Goal: Information Seeking & Learning: Learn about a topic

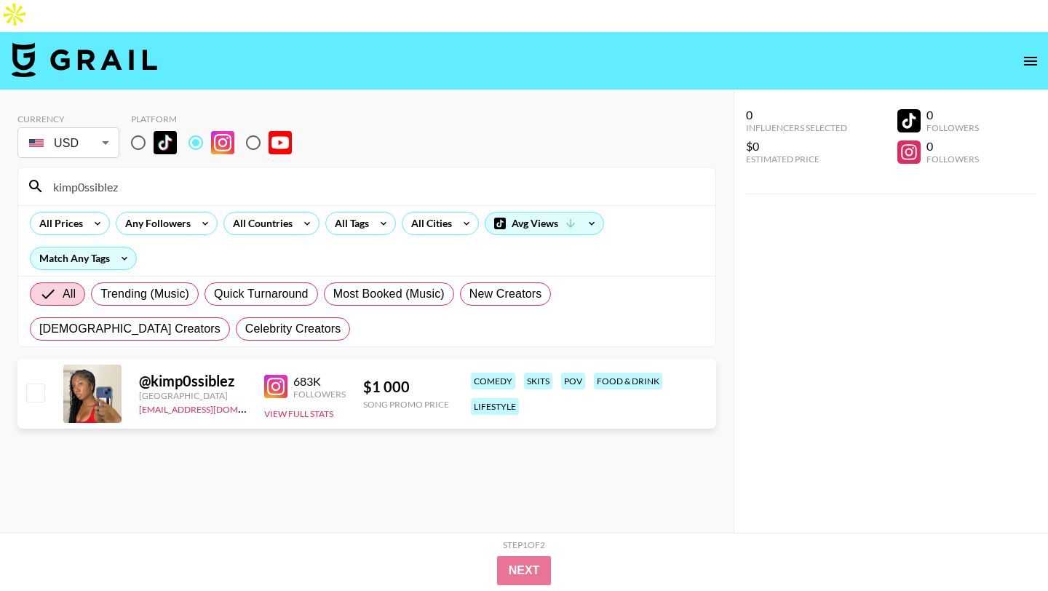
click at [145, 127] on input "radio" at bounding box center [138, 142] width 31 height 31
radio input "true"
click at [135, 175] on input "kimp0ssiblez" at bounding box center [375, 186] width 662 height 23
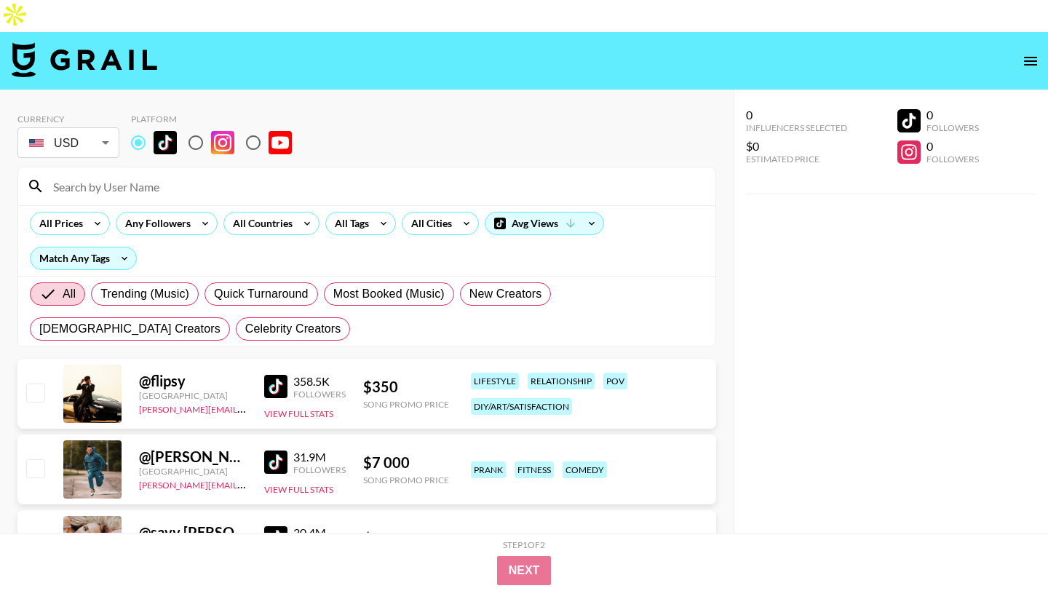
click at [496, 113] on div "Currency USD USD ​ Platform" at bounding box center [366, 136] width 698 height 47
click at [291, 212] on div "All Countries" at bounding box center [259, 223] width 71 height 22
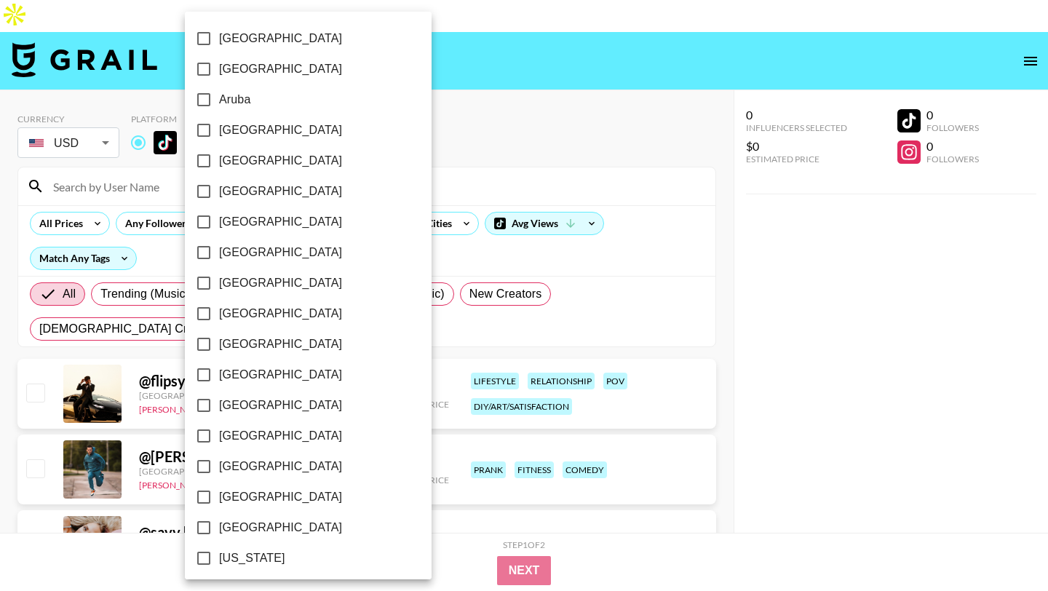
click at [402, 164] on div at bounding box center [524, 295] width 1048 height 591
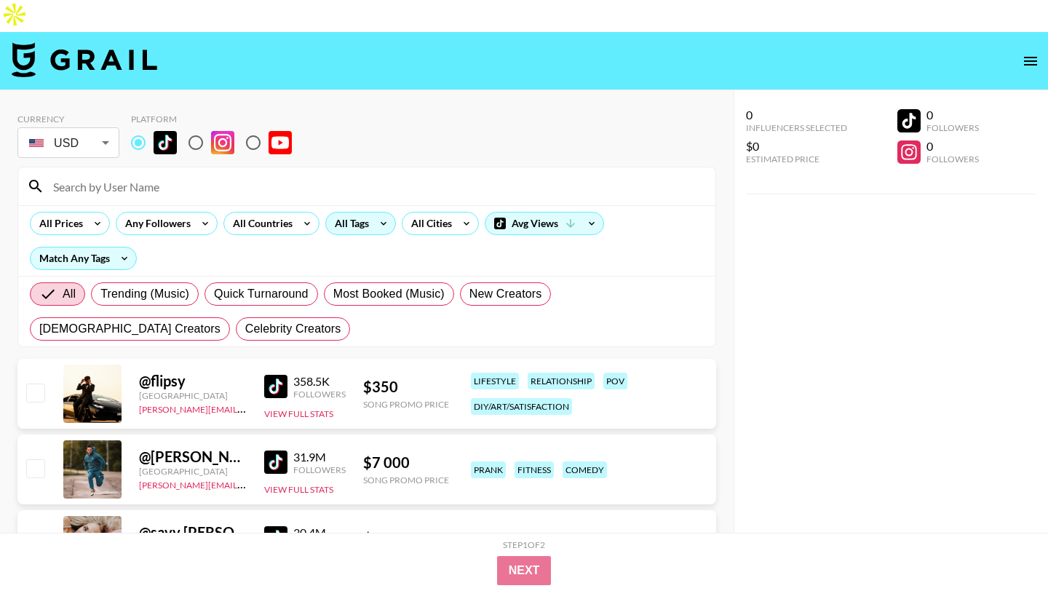
click at [379, 212] on icon at bounding box center [383, 223] width 23 height 22
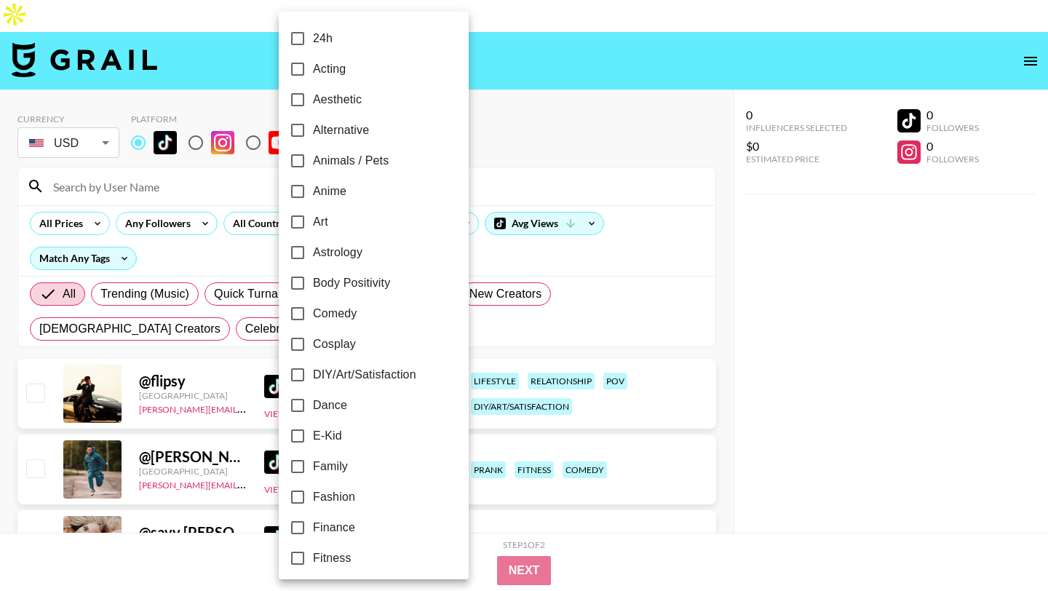
click at [353, 317] on span "Comedy" at bounding box center [335, 313] width 44 height 17
click at [313, 317] on input "Comedy" at bounding box center [297, 313] width 31 height 31
checkbox input "true"
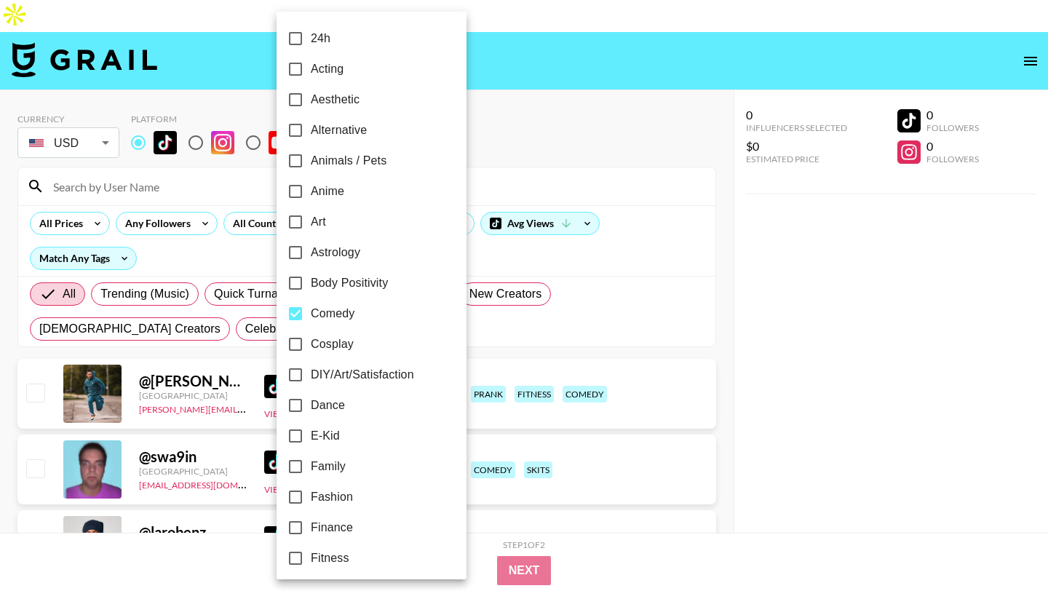
click at [492, 142] on div at bounding box center [524, 295] width 1048 height 591
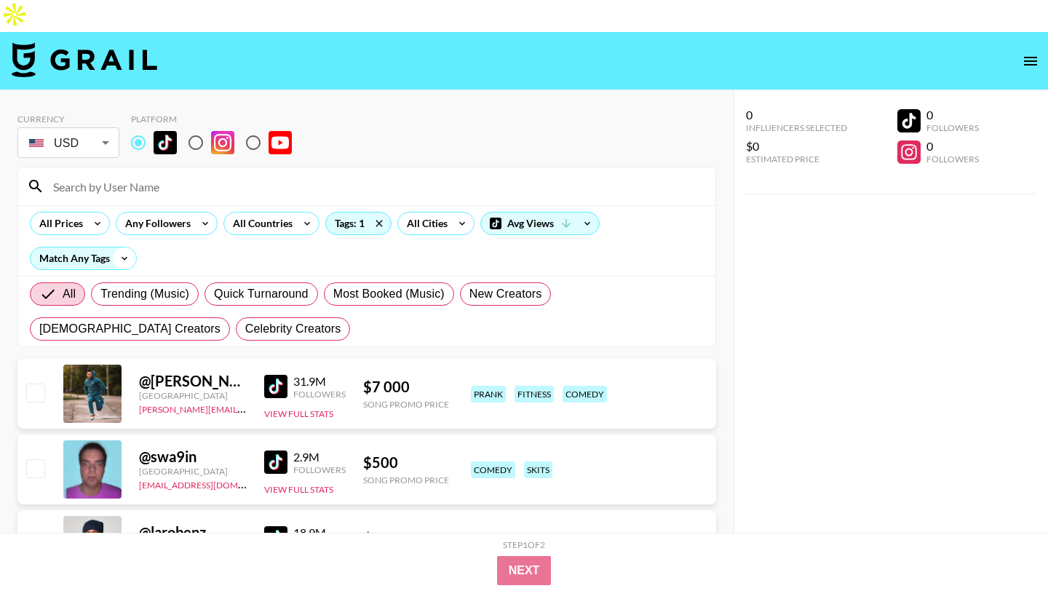
click at [113, 247] on icon at bounding box center [124, 258] width 23 height 22
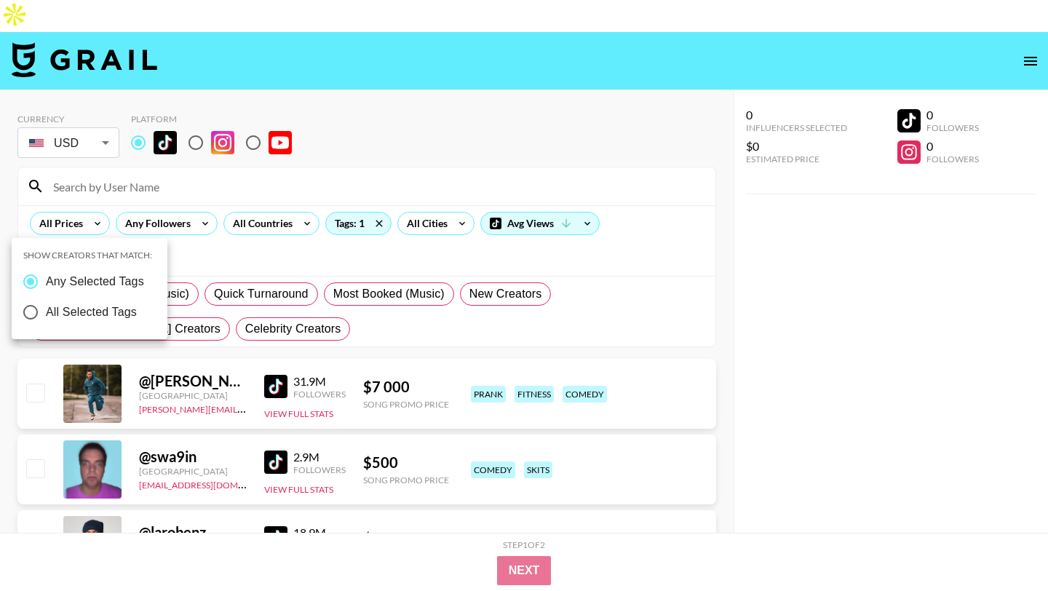
click at [151, 150] on div at bounding box center [524, 295] width 1048 height 591
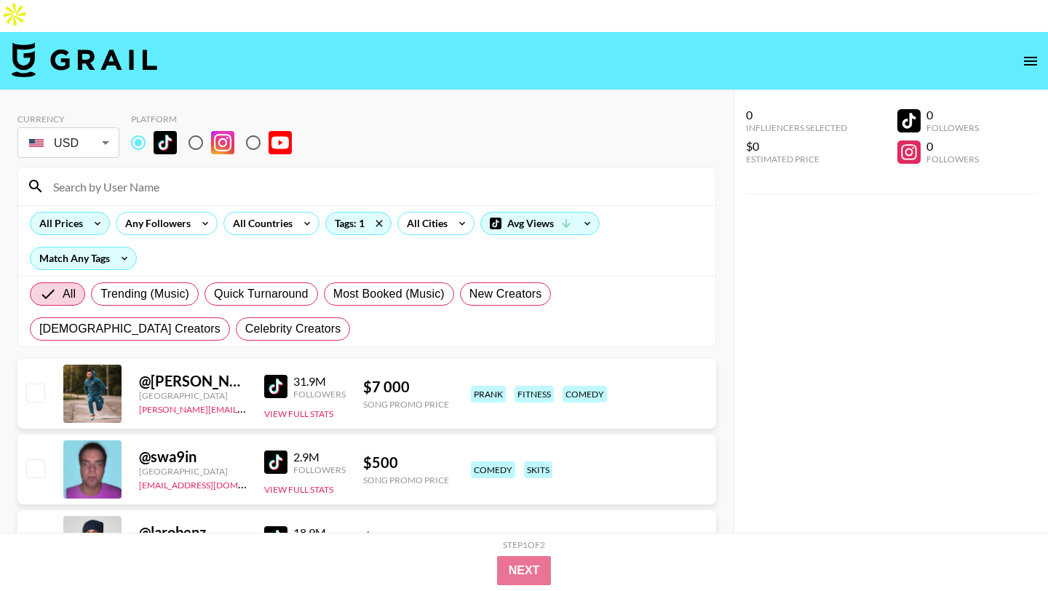
click at [91, 212] on icon at bounding box center [97, 223] width 23 height 22
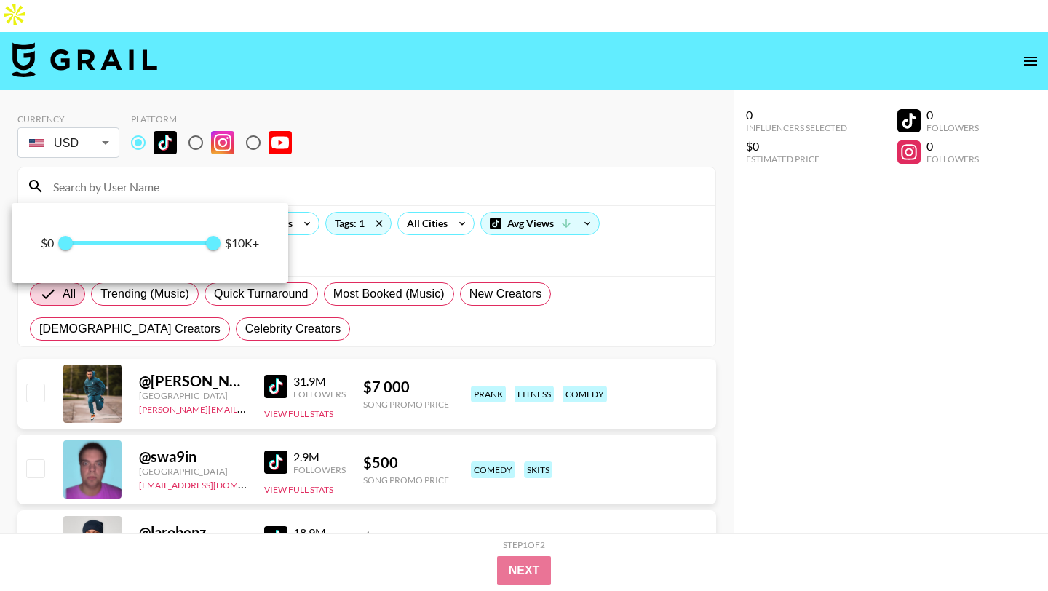
click at [104, 244] on span at bounding box center [139, 243] width 149 height 4
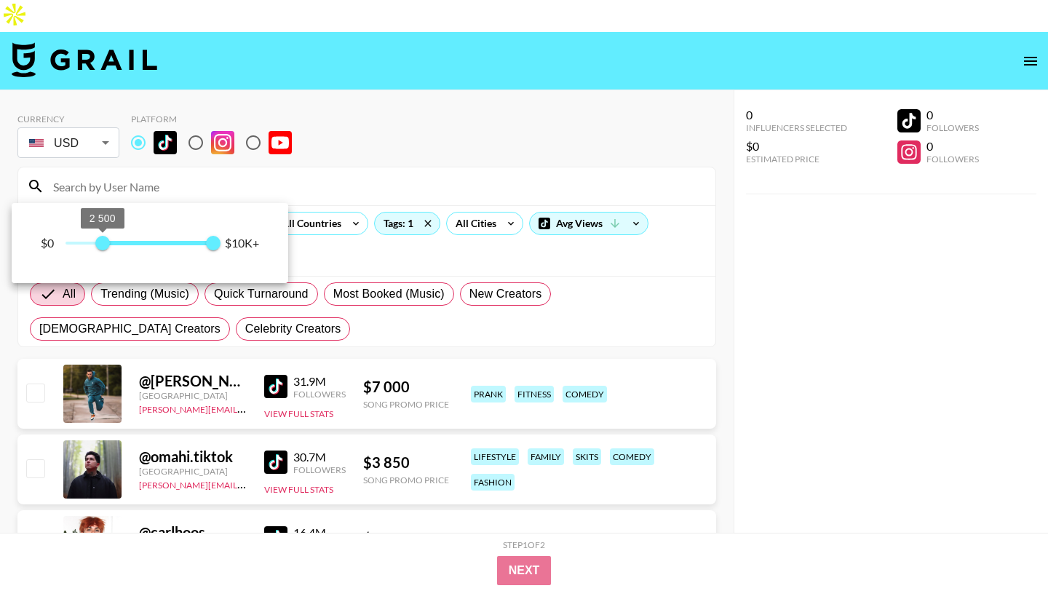
click at [95, 244] on span "2 500" at bounding box center [102, 243] width 15 height 15
type input "1500"
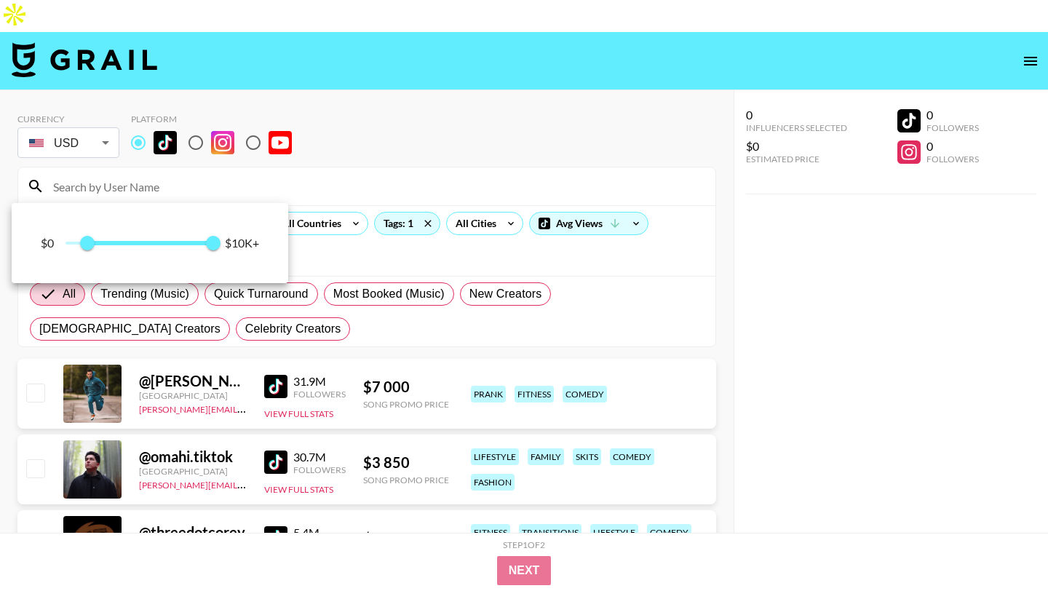
click at [322, 118] on div at bounding box center [524, 295] width 1048 height 591
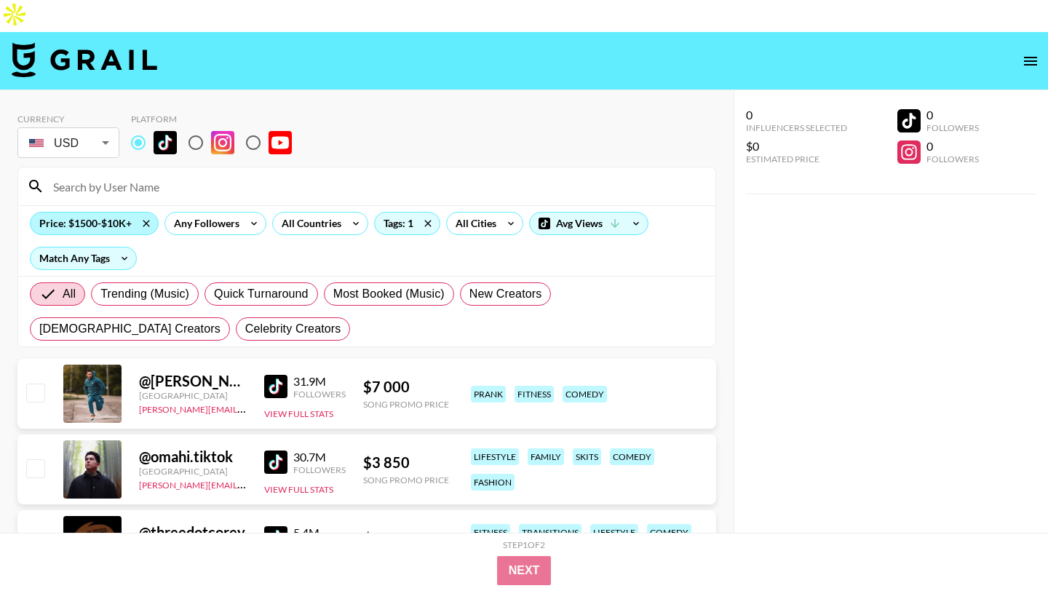
click at [111, 212] on div "Price: $1500-$10K+" at bounding box center [94, 223] width 127 height 22
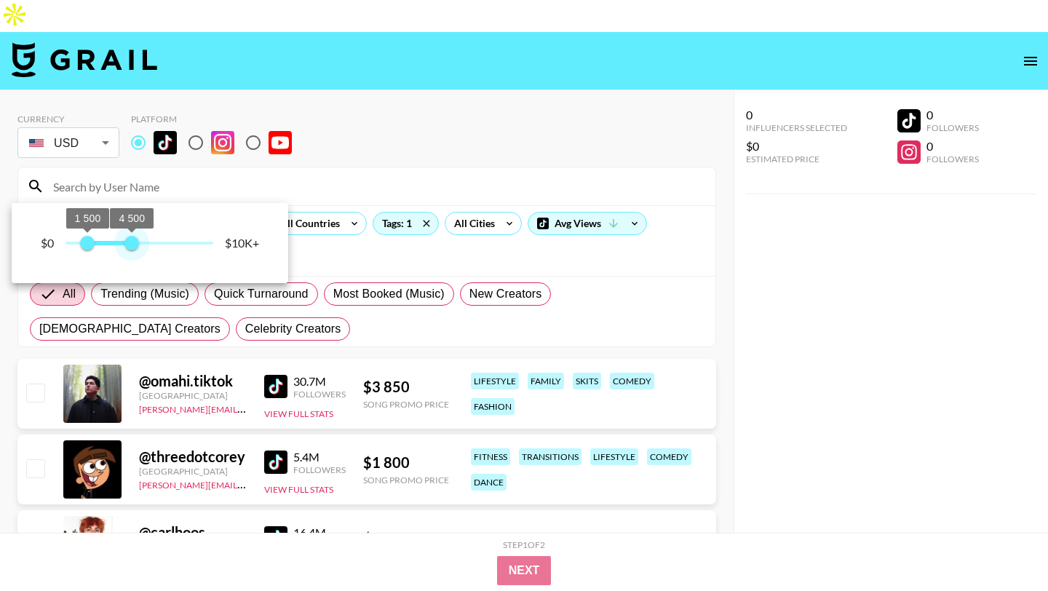
type input "4500"
type input "0"
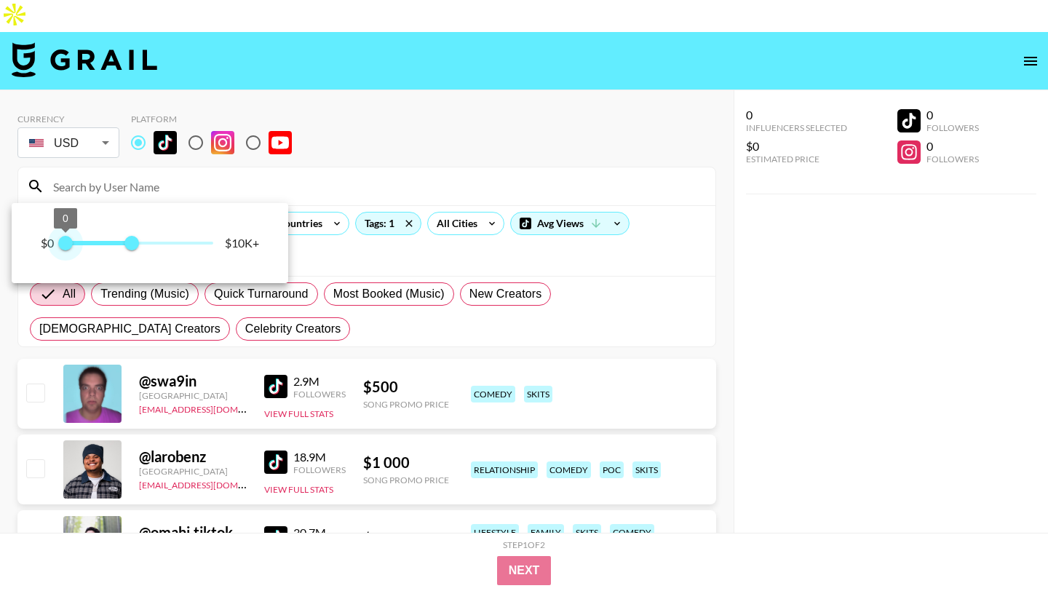
drag, startPoint x: 218, startPoint y: 241, endPoint x: 51, endPoint y: 241, distance: 166.6
click at [65, 241] on span "0 4 500" at bounding box center [139, 243] width 148 height 22
click at [99, 242] on span at bounding box center [99, 243] width 68 height 4
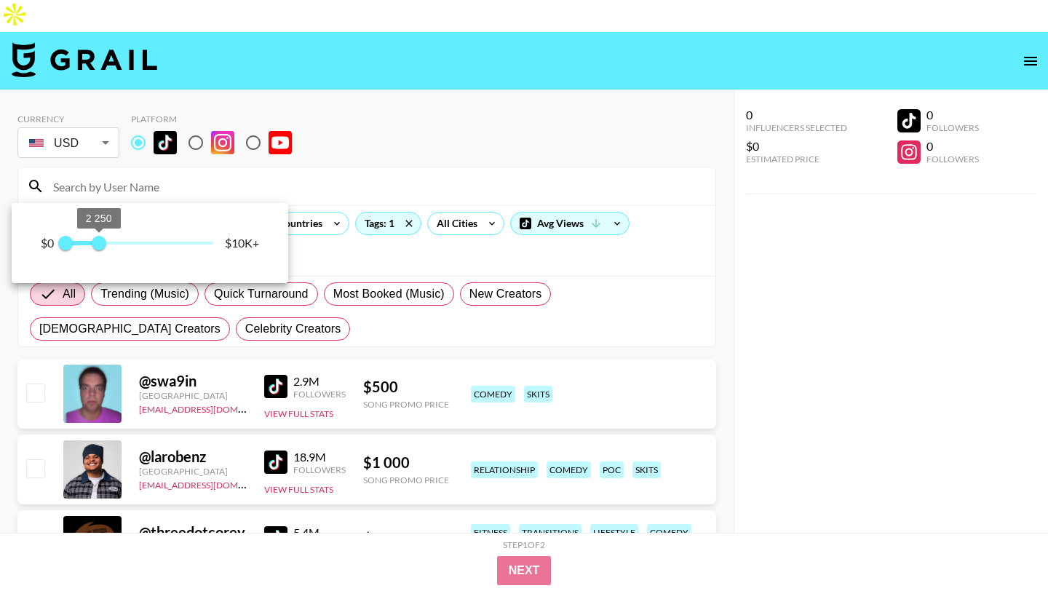
click at [92, 242] on span "2 250" at bounding box center [99, 243] width 15 height 15
type input "1500"
click at [447, 73] on div at bounding box center [524, 295] width 1048 height 591
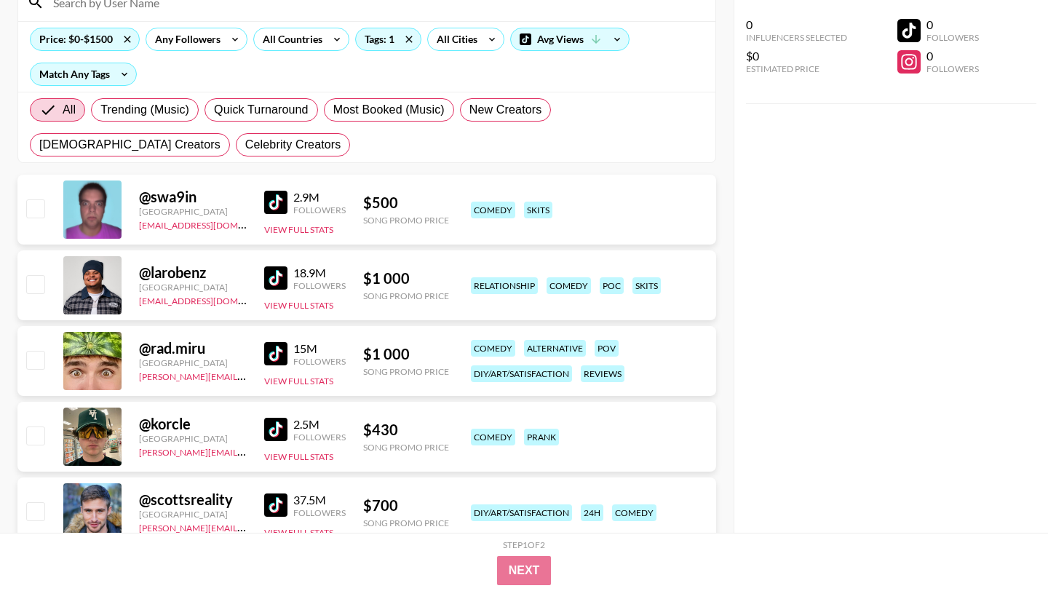
scroll to position [294, 0]
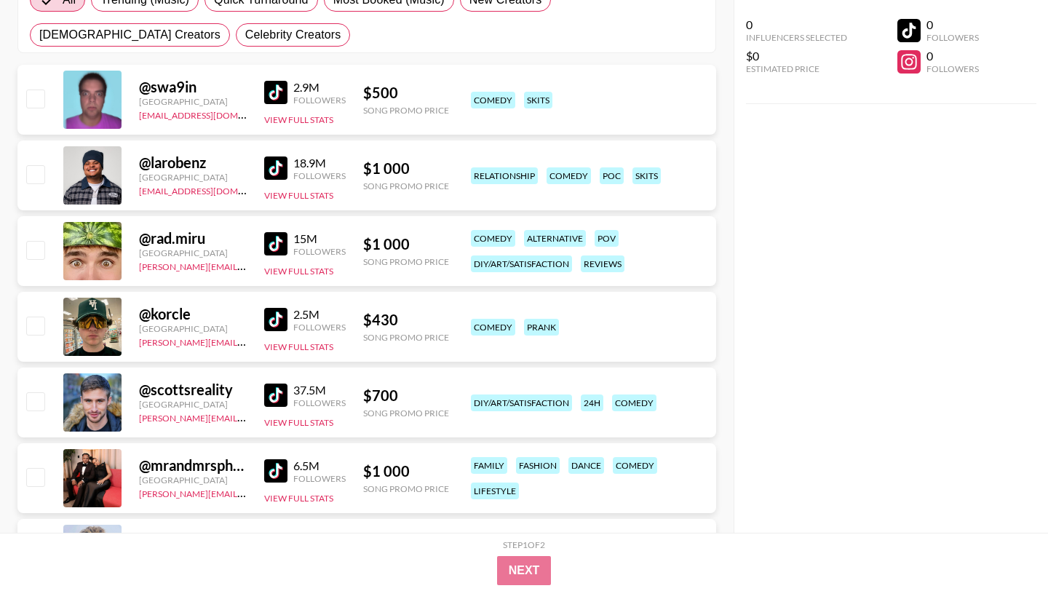
click at [279, 156] on img at bounding box center [275, 167] width 23 height 23
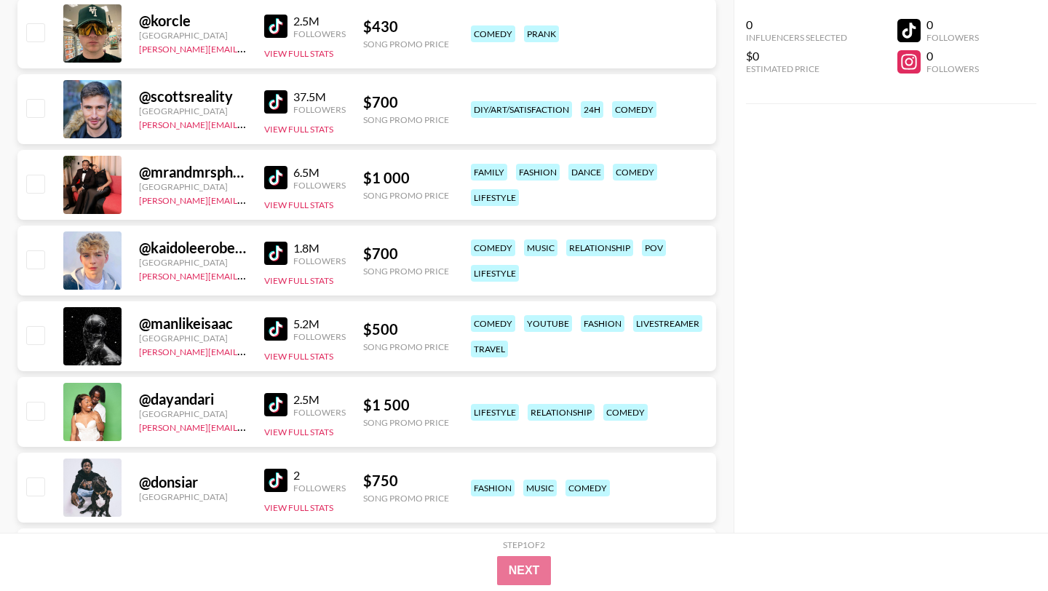
scroll to position [0, 0]
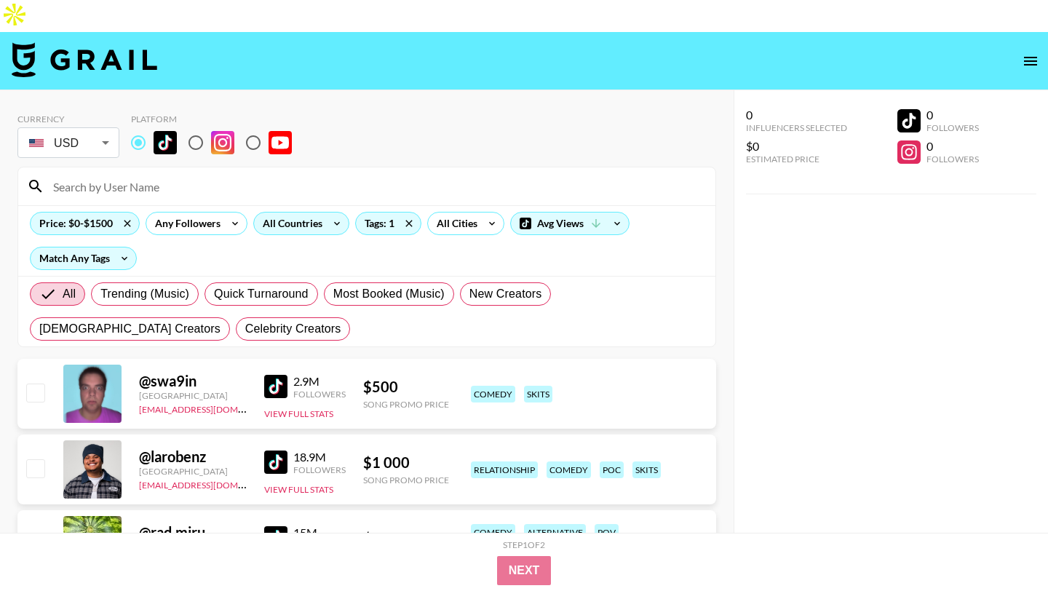
click at [298, 212] on div "All Countries" at bounding box center [289, 223] width 71 height 22
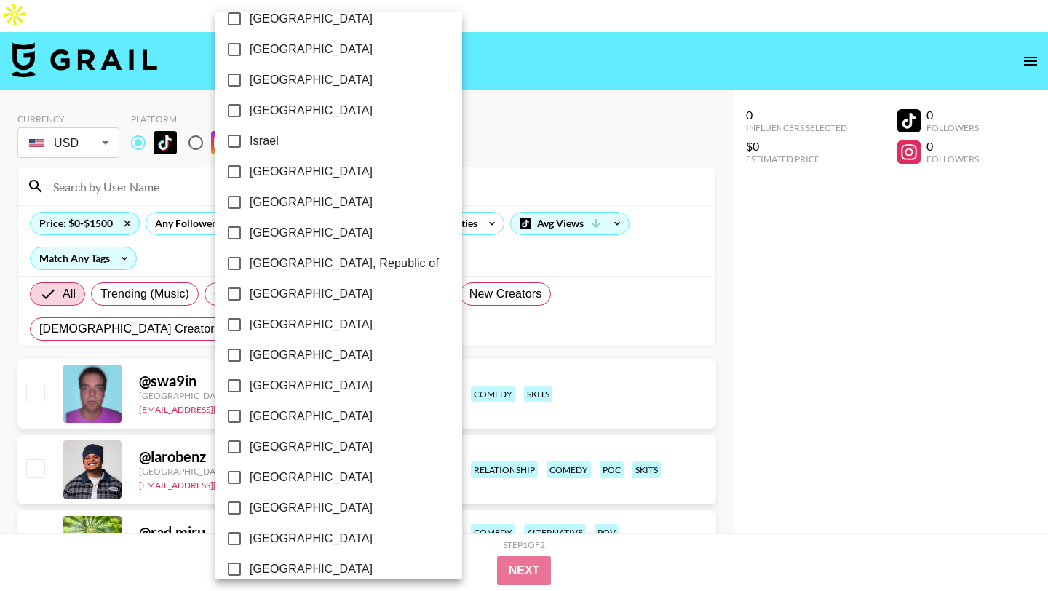
scroll to position [1106, 0]
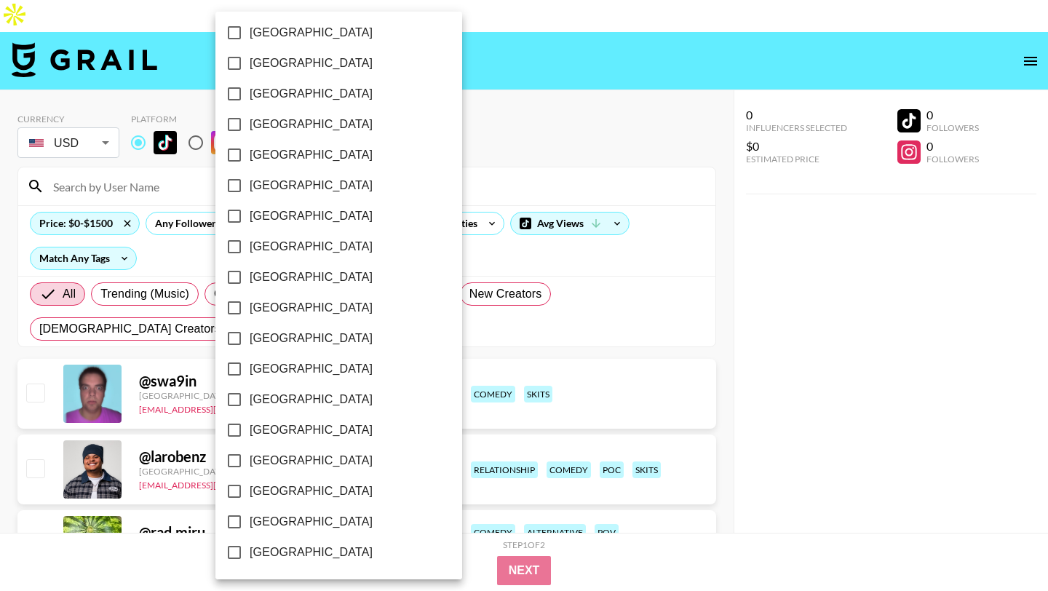
click at [279, 524] on span "[GEOGRAPHIC_DATA]" at bounding box center [311, 521] width 123 height 17
click at [250, 524] on input "[GEOGRAPHIC_DATA]" at bounding box center [234, 521] width 31 height 31
checkbox input "true"
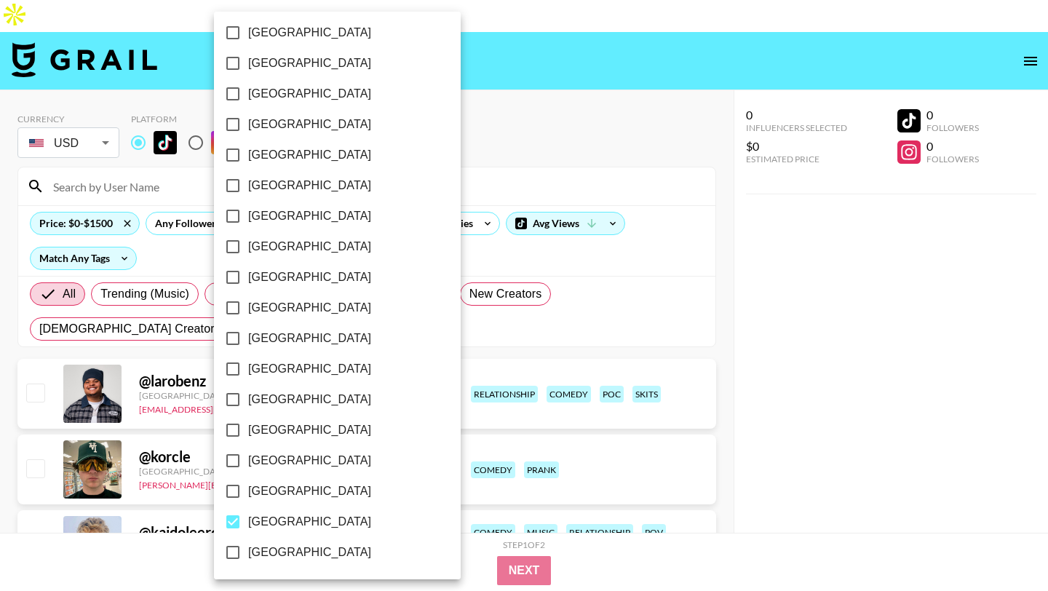
click at [429, 69] on div at bounding box center [524, 295] width 1048 height 591
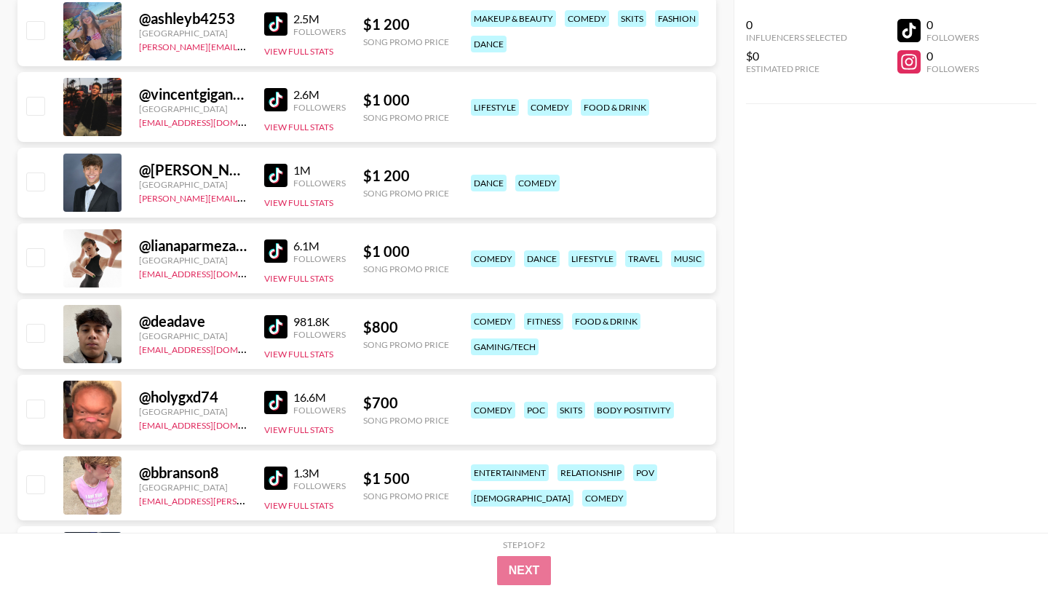
scroll to position [744, 0]
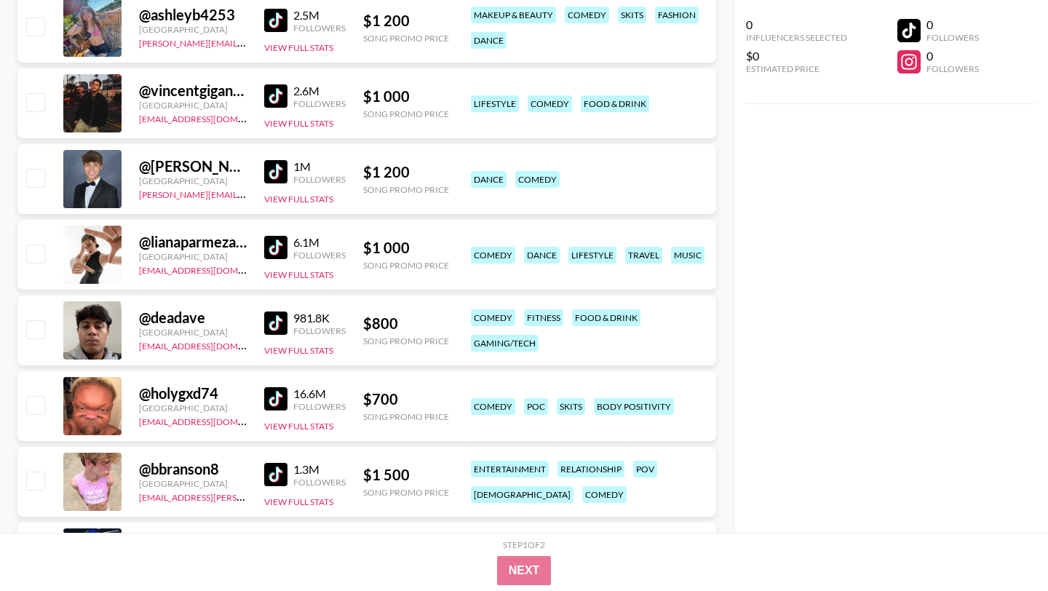
click at [268, 463] on img at bounding box center [275, 474] width 23 height 23
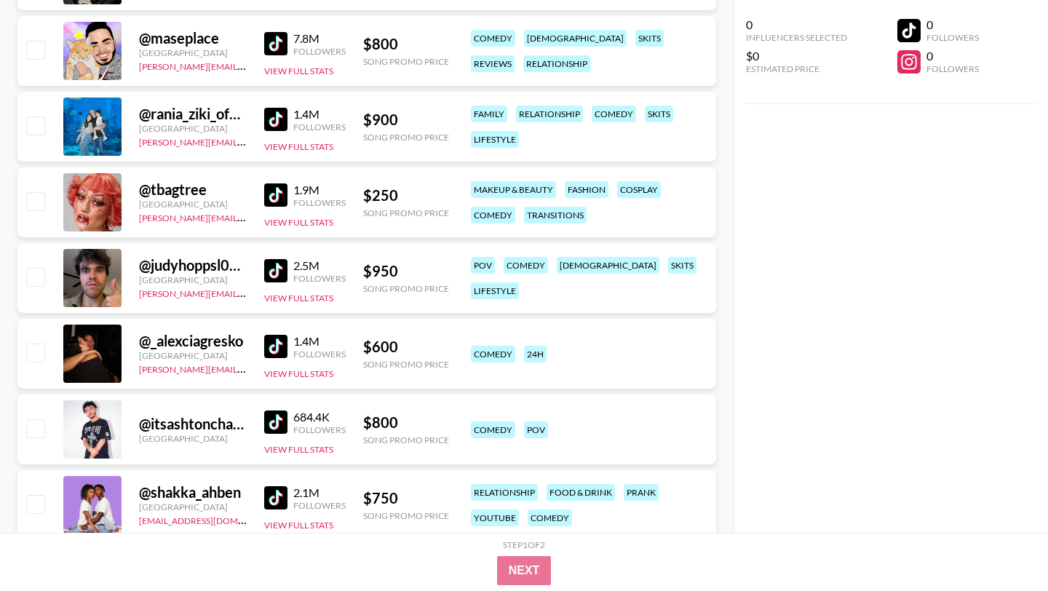
scroll to position [7002, 0]
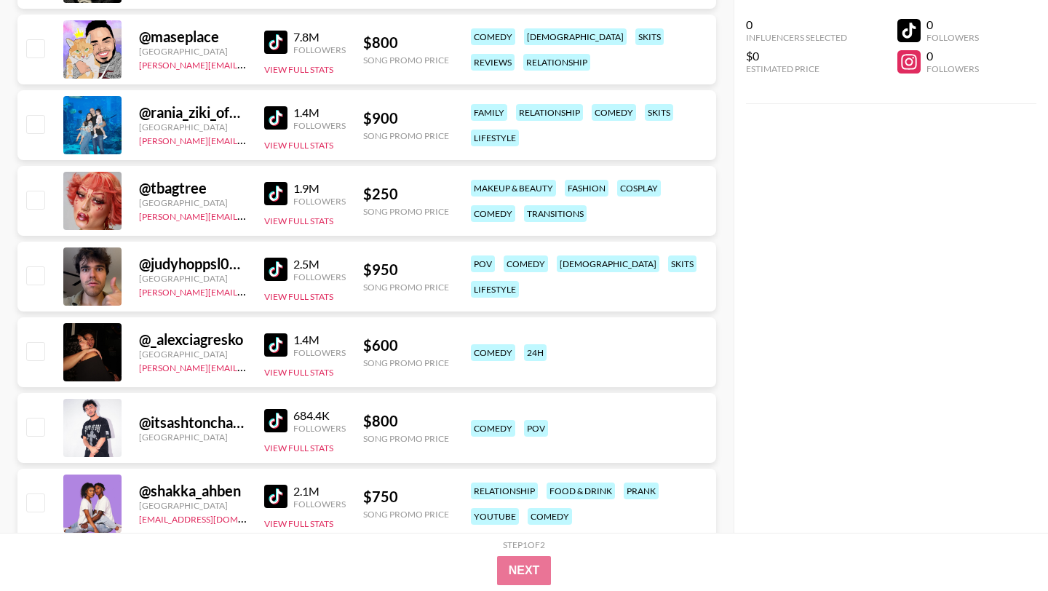
click at [279, 333] on img at bounding box center [275, 344] width 23 height 23
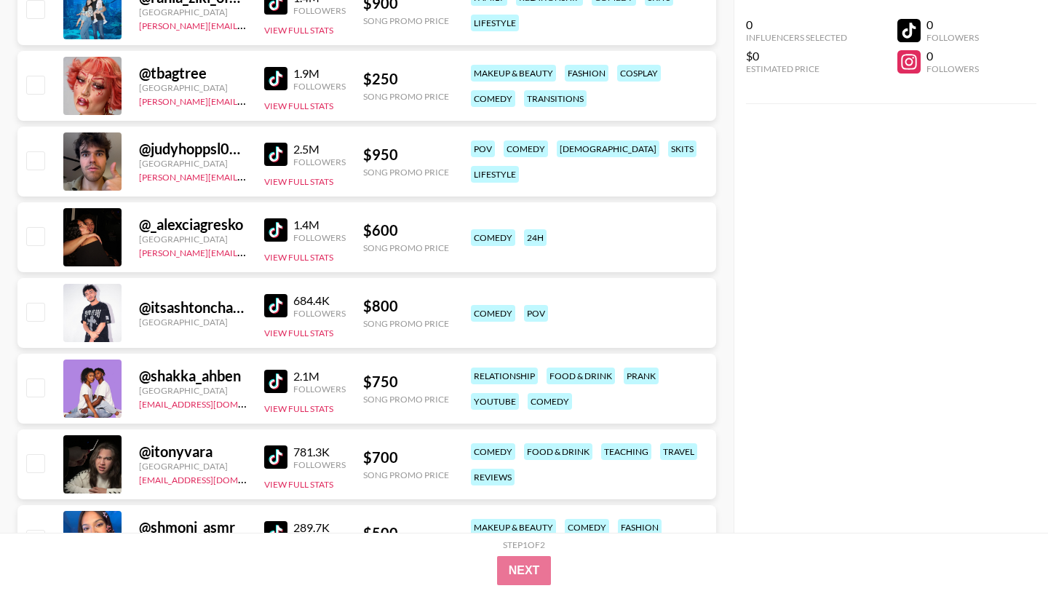
scroll to position [7304, 0]
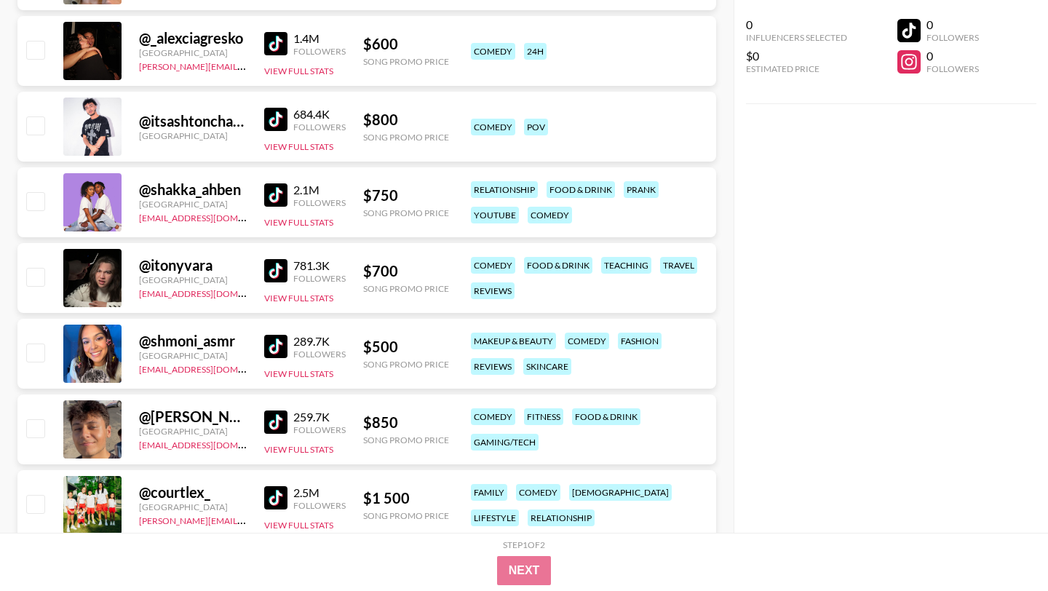
click at [276, 183] on img at bounding box center [275, 194] width 23 height 23
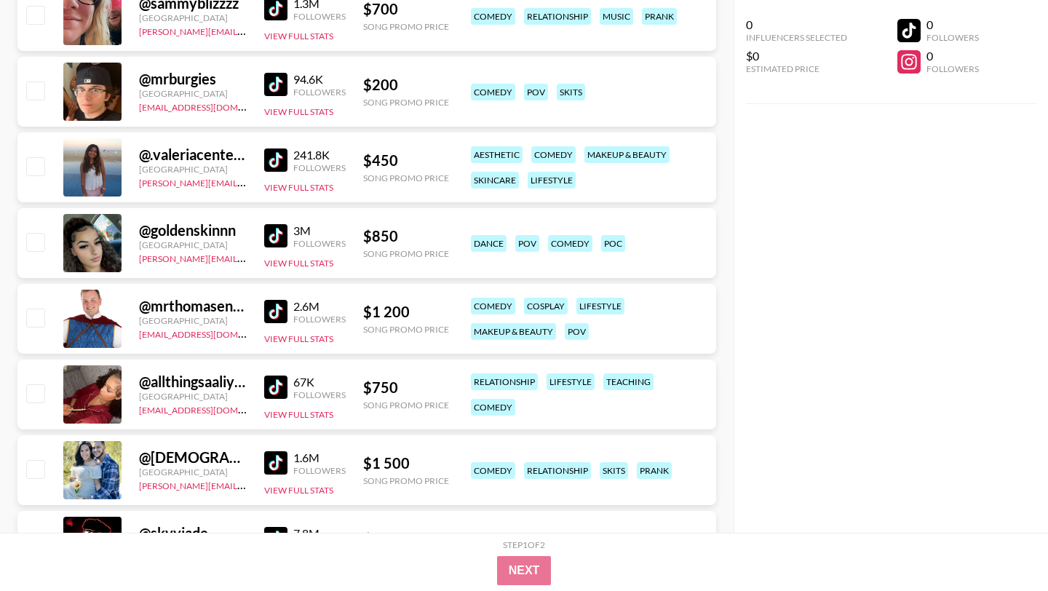
scroll to position [8404, 0]
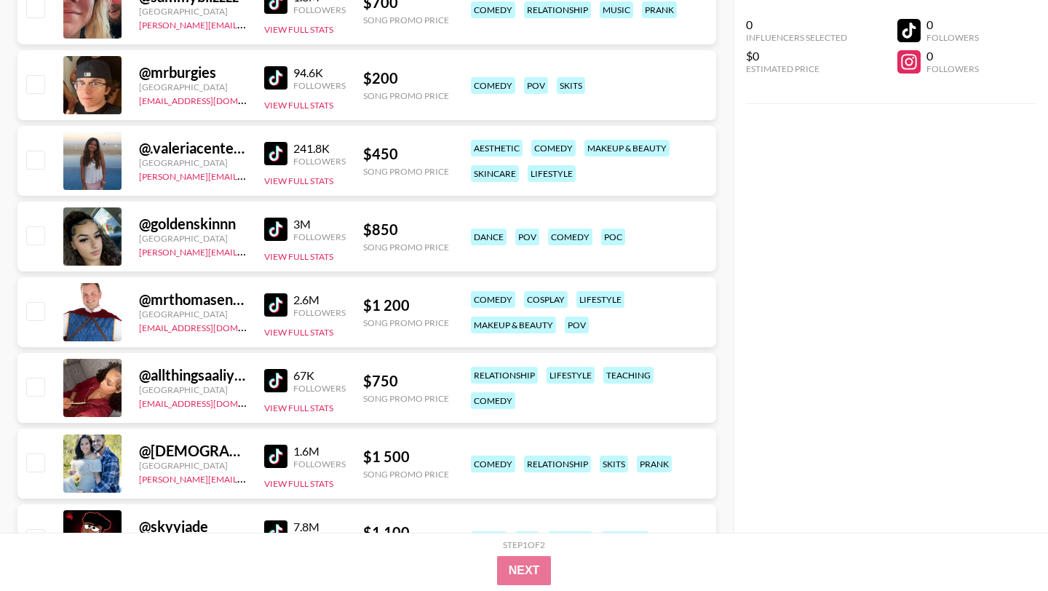
click at [267, 369] on img at bounding box center [275, 380] width 23 height 23
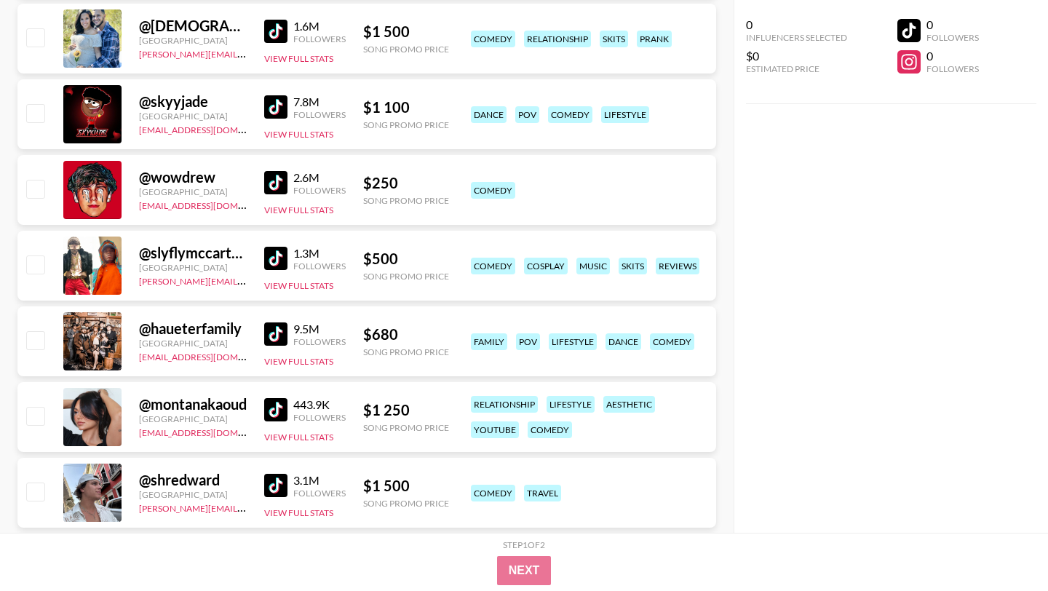
scroll to position [8829, 0]
click at [273, 96] on img at bounding box center [275, 107] width 23 height 23
click at [279, 399] on img at bounding box center [275, 410] width 23 height 23
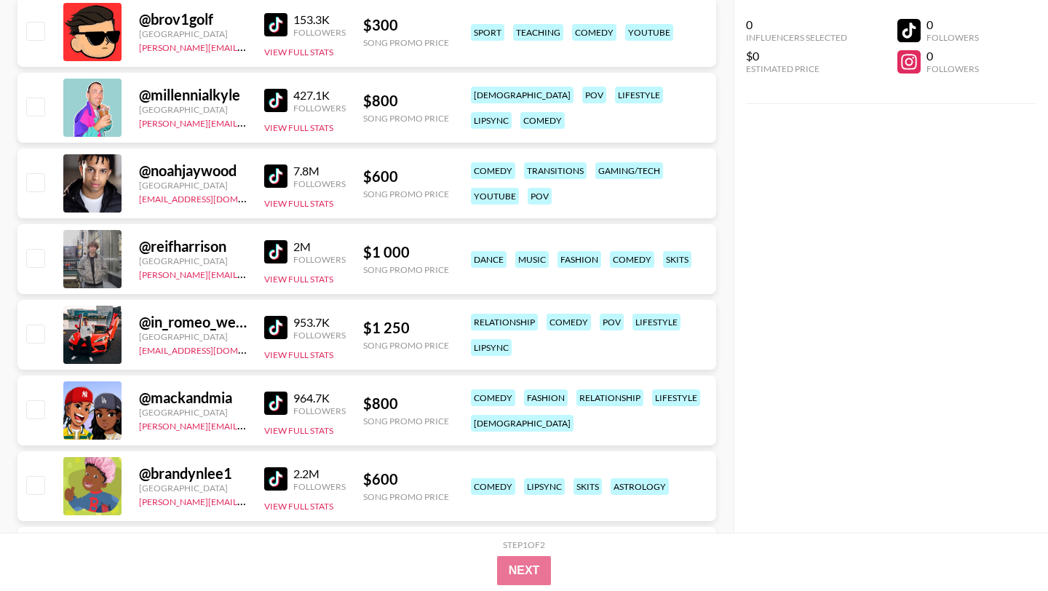
scroll to position [9374, 0]
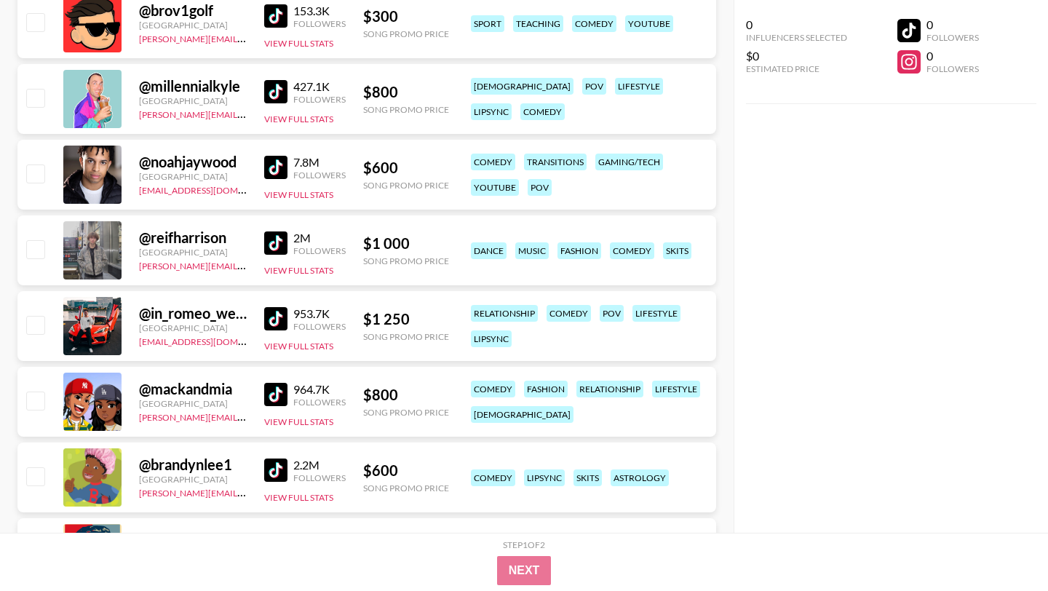
click at [272, 383] on img at bounding box center [275, 394] width 23 height 23
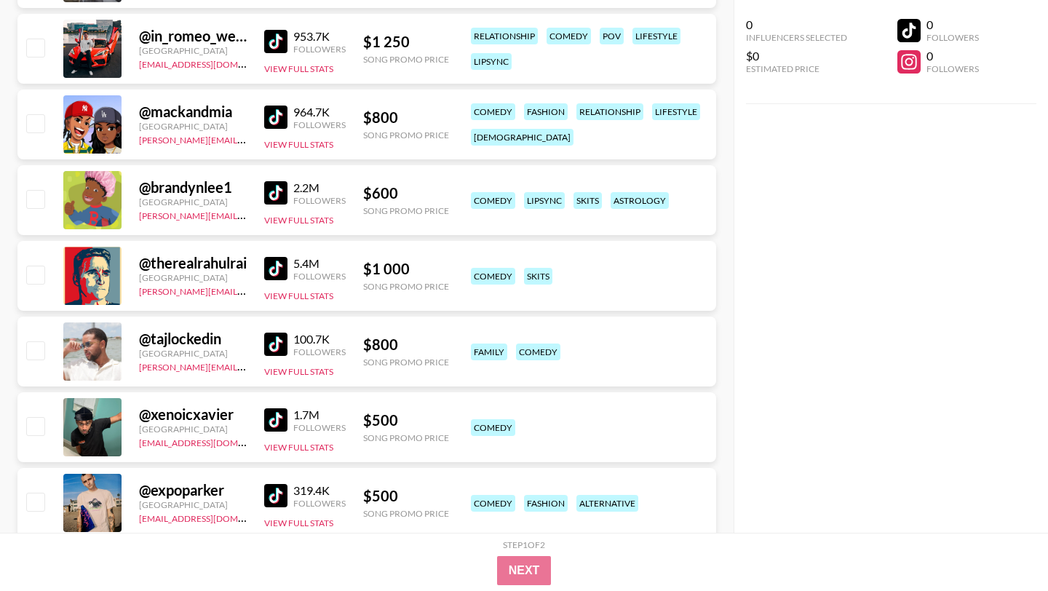
click at [278, 332] on img at bounding box center [275, 343] width 23 height 23
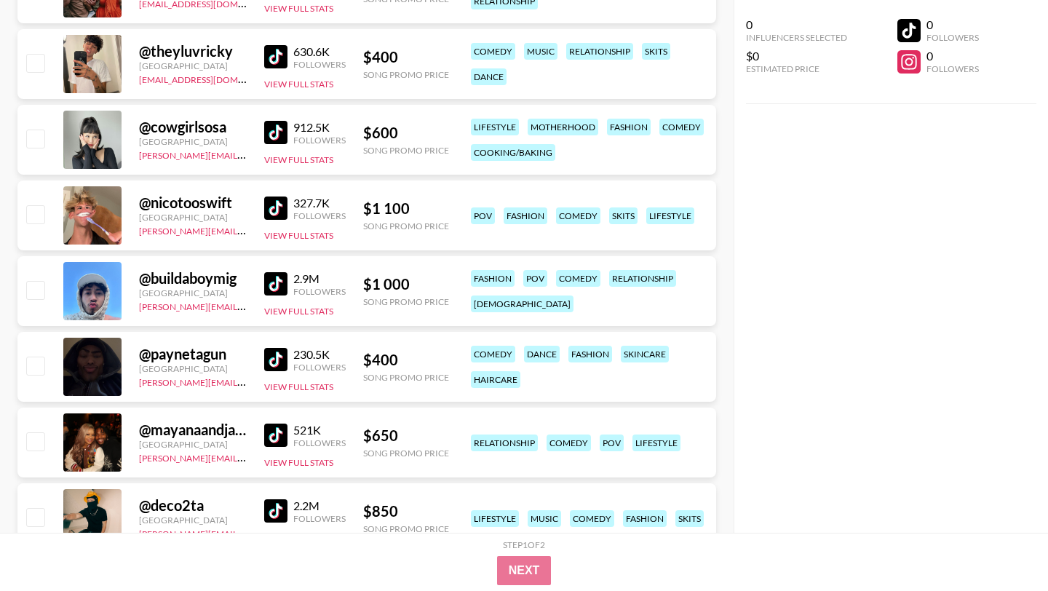
scroll to position [10457, 0]
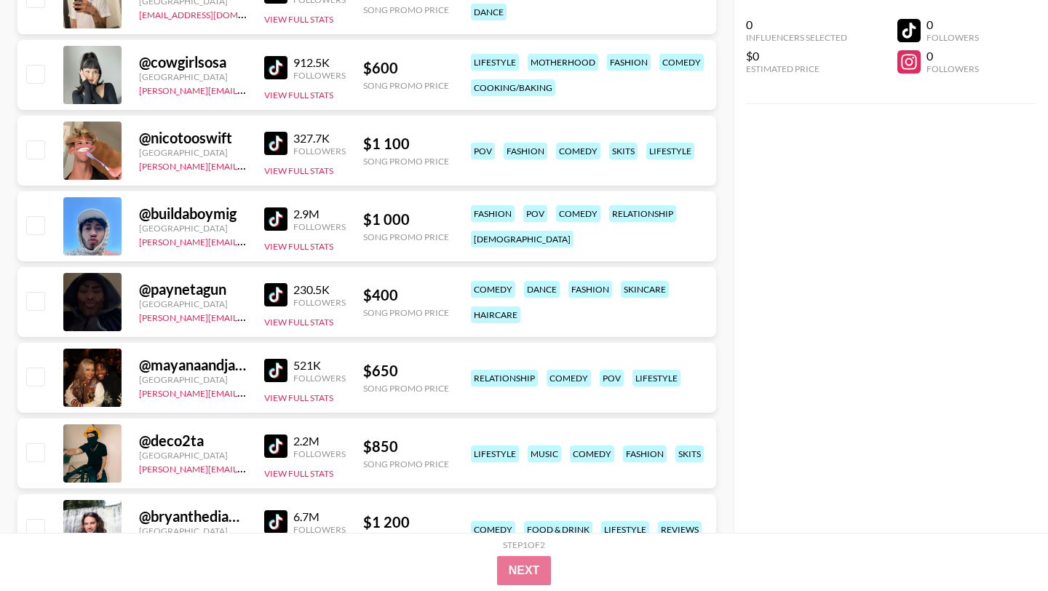
click at [279, 359] on img at bounding box center [275, 370] width 23 height 23
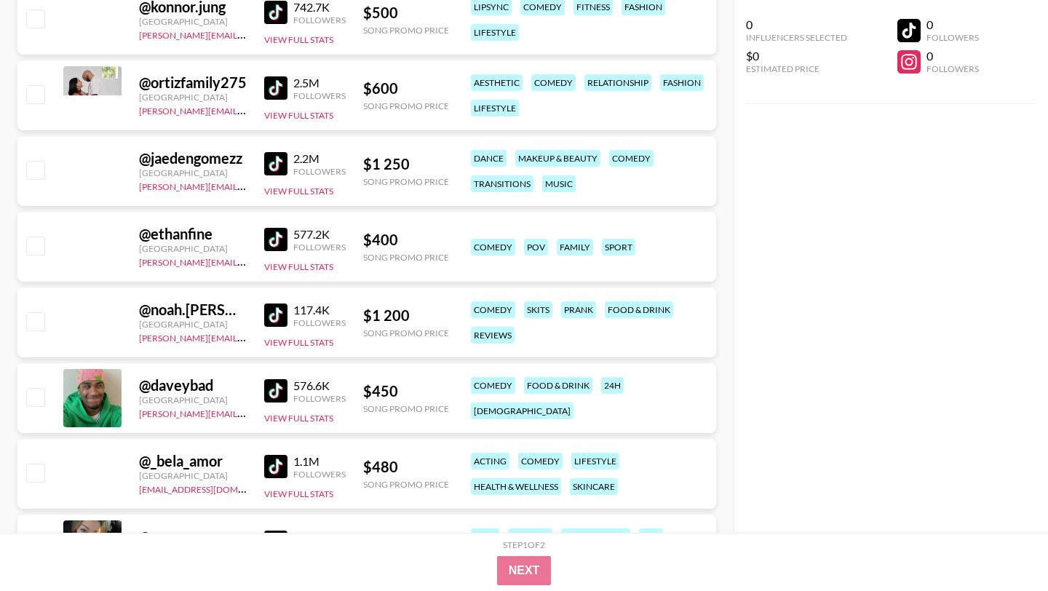
scroll to position [14096, 0]
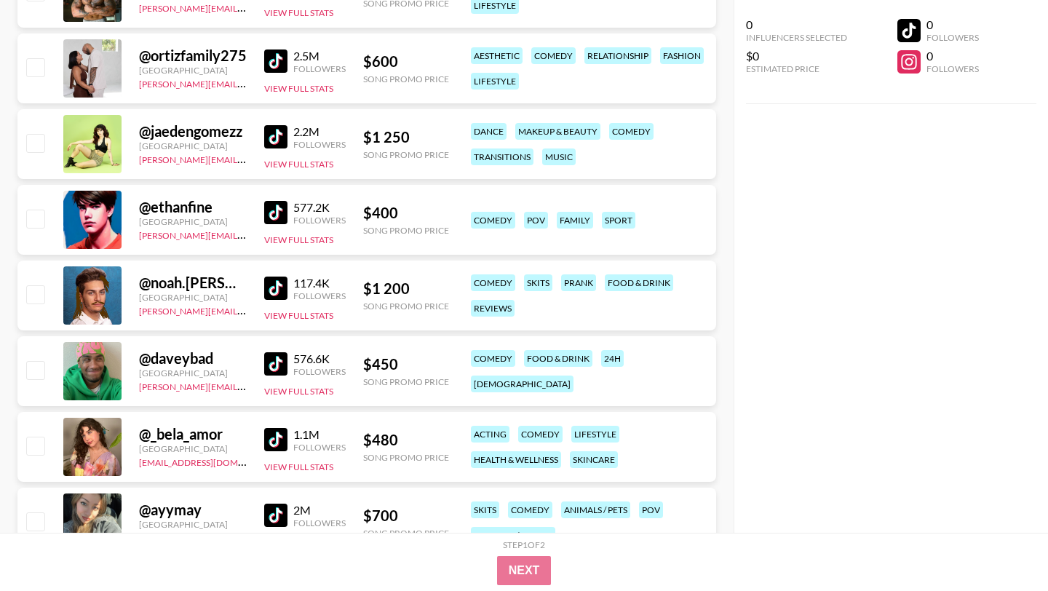
click at [275, 352] on img at bounding box center [275, 363] width 23 height 23
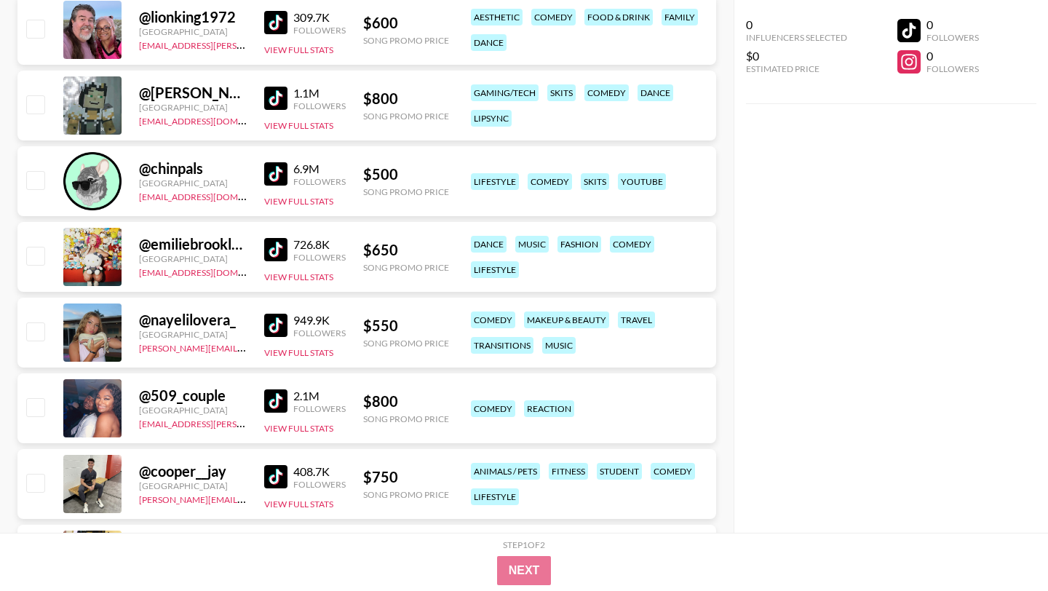
scroll to position [15643, 0]
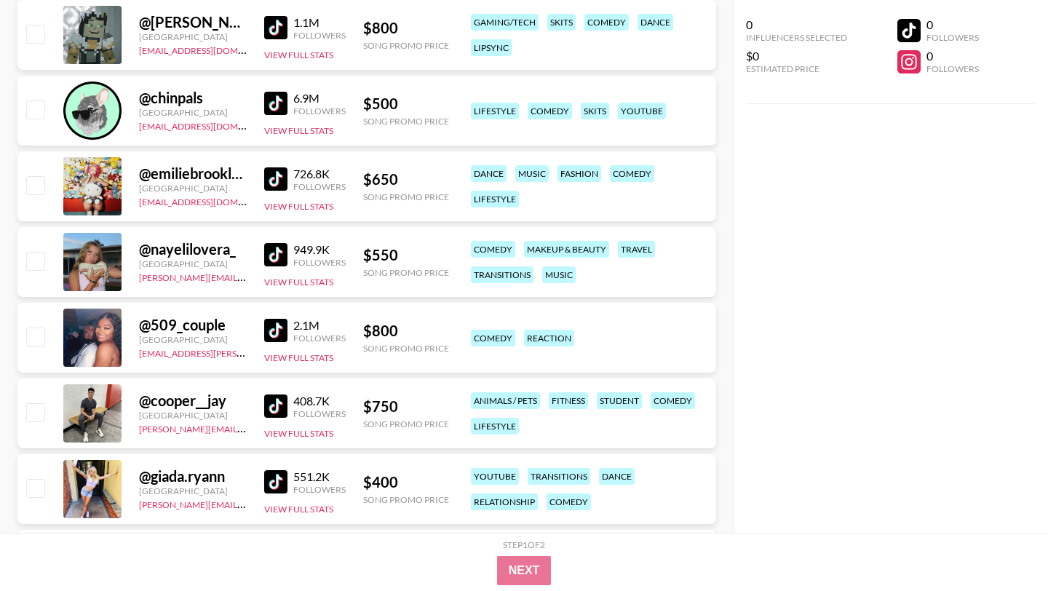
click at [281, 319] on img at bounding box center [275, 330] width 23 height 23
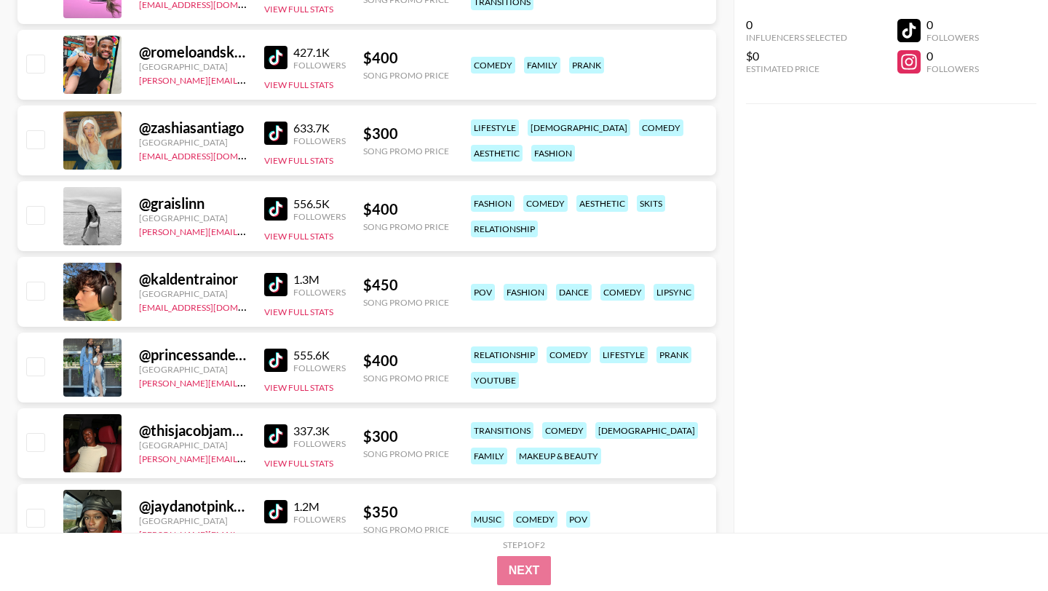
scroll to position [16711, 0]
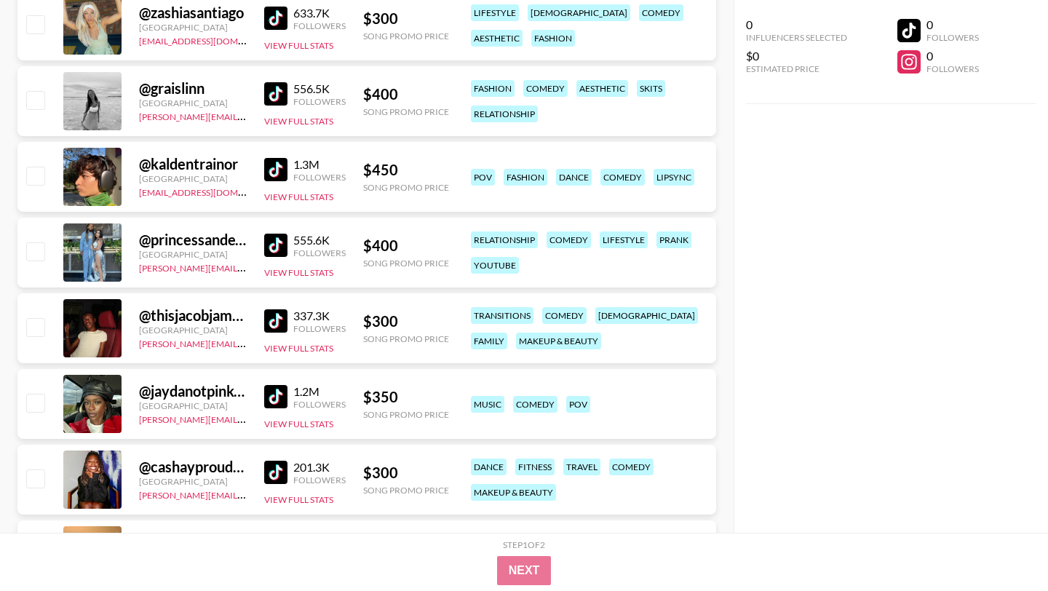
click at [277, 234] on img at bounding box center [275, 245] width 23 height 23
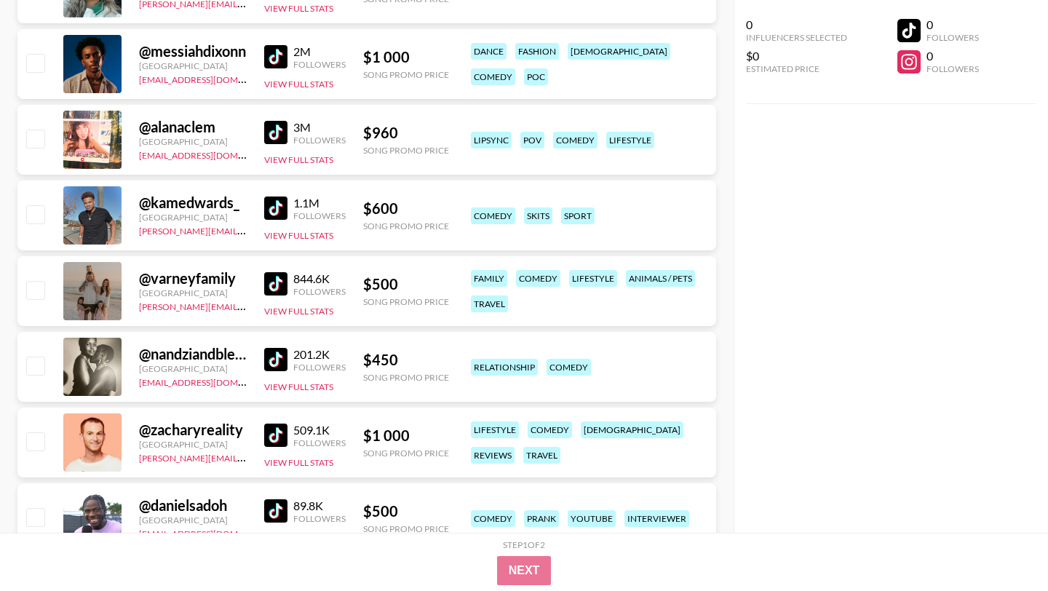
scroll to position [18059, 0]
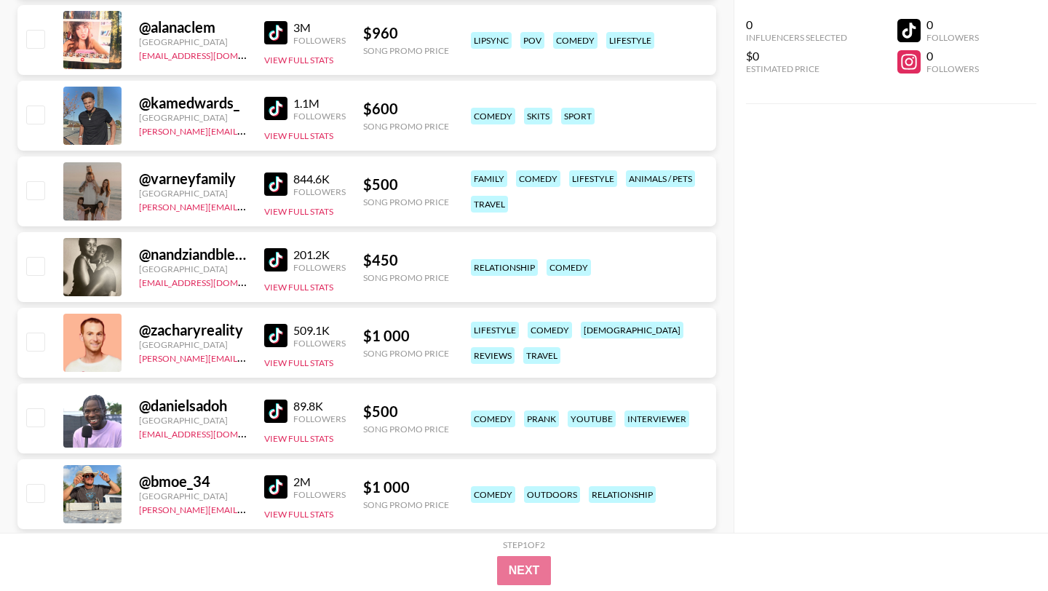
click at [274, 248] on img at bounding box center [275, 259] width 23 height 23
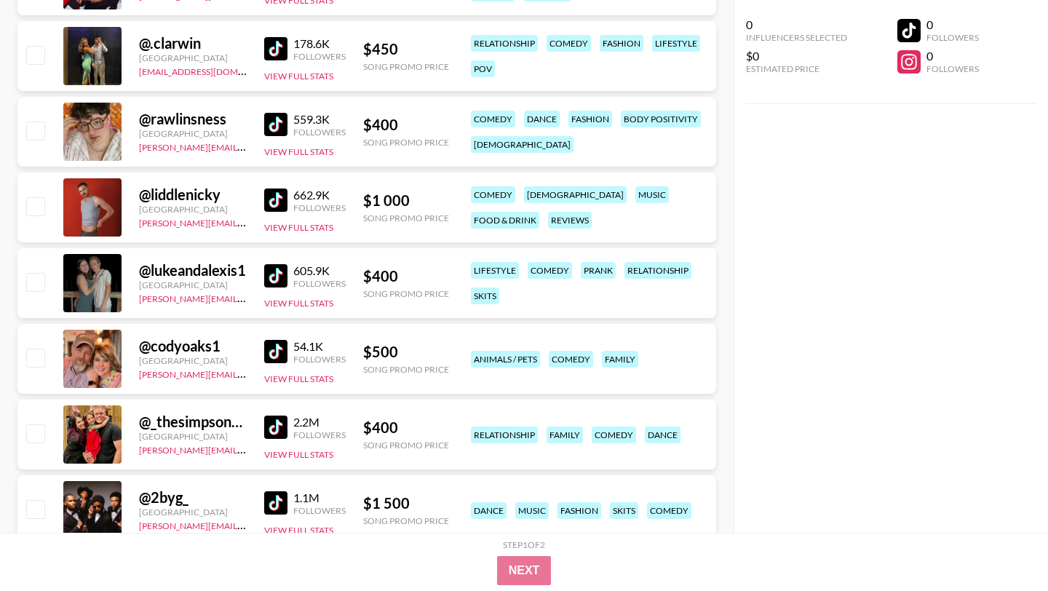
scroll to position [20732, 0]
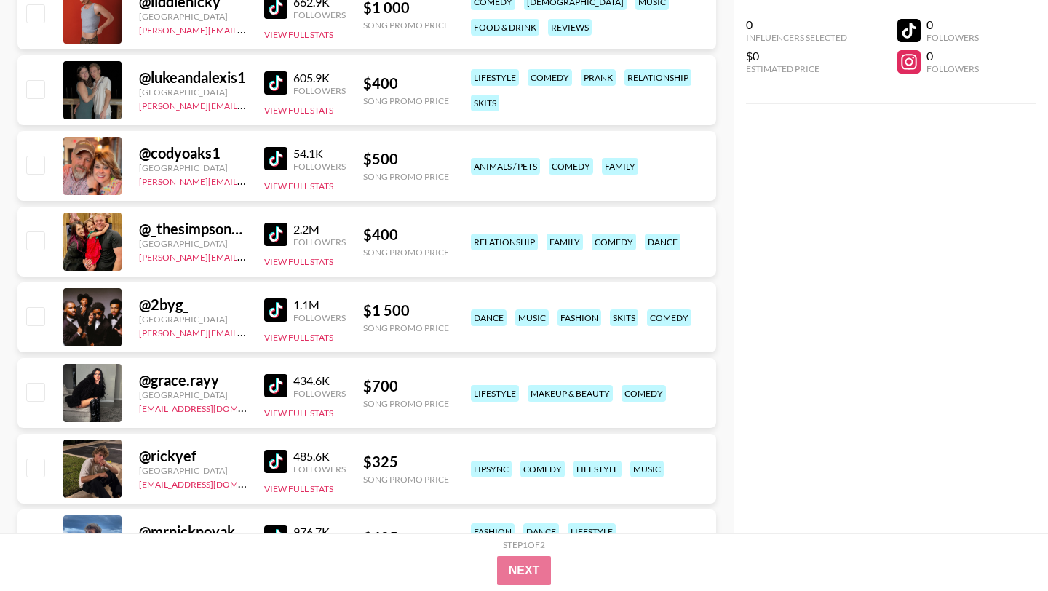
click at [274, 298] on img at bounding box center [275, 309] width 23 height 23
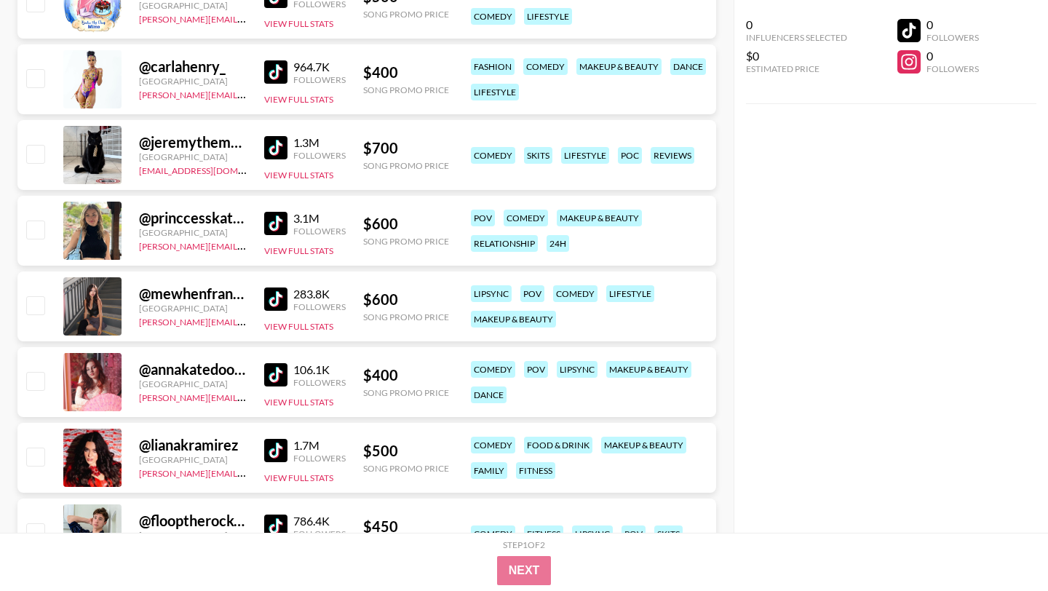
scroll to position [21891, 0]
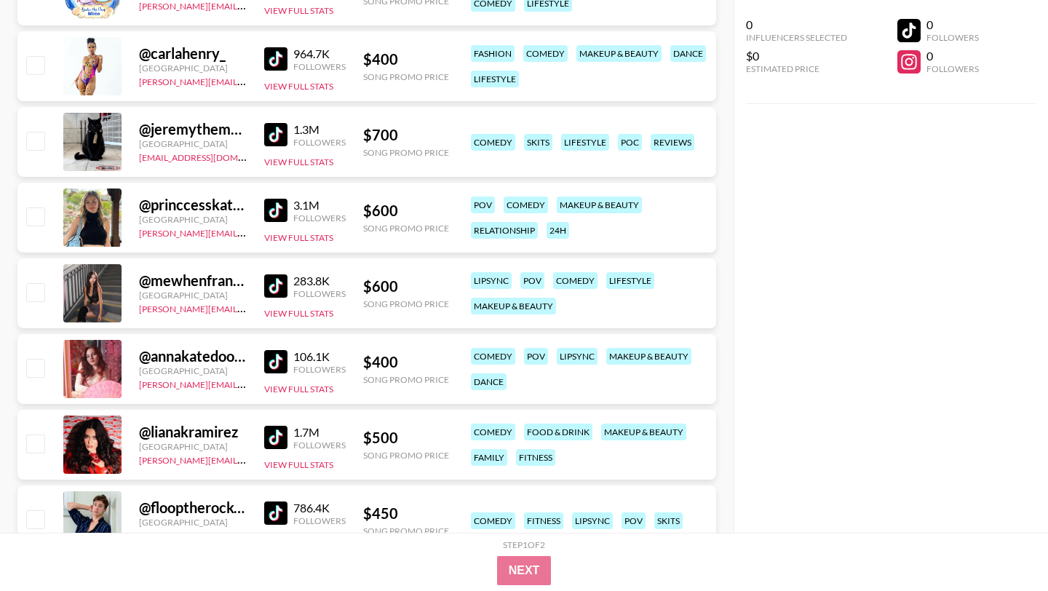
click at [279, 274] on img at bounding box center [275, 285] width 23 height 23
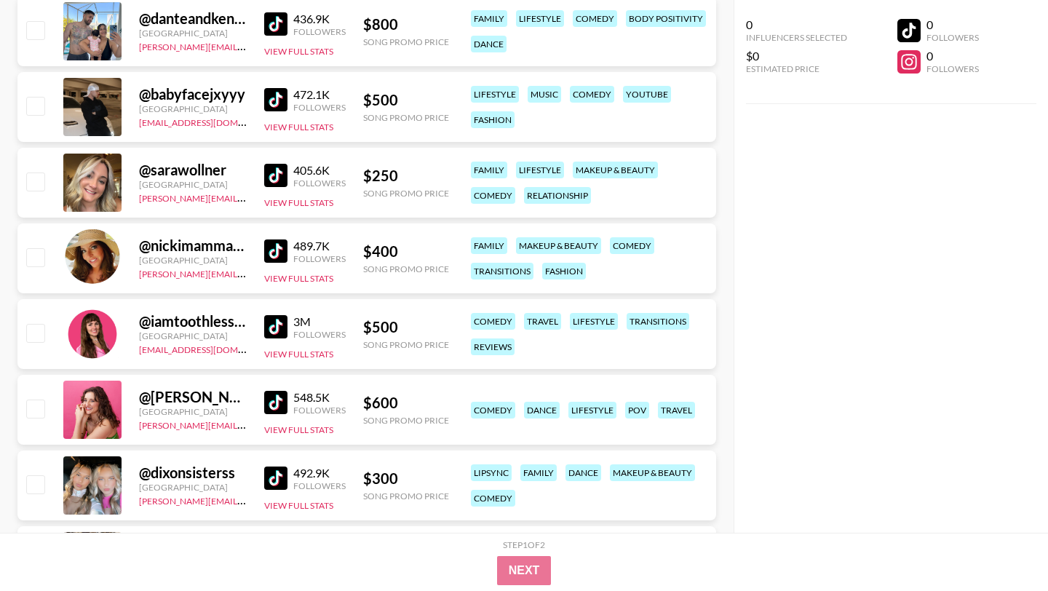
scroll to position [23135, 0]
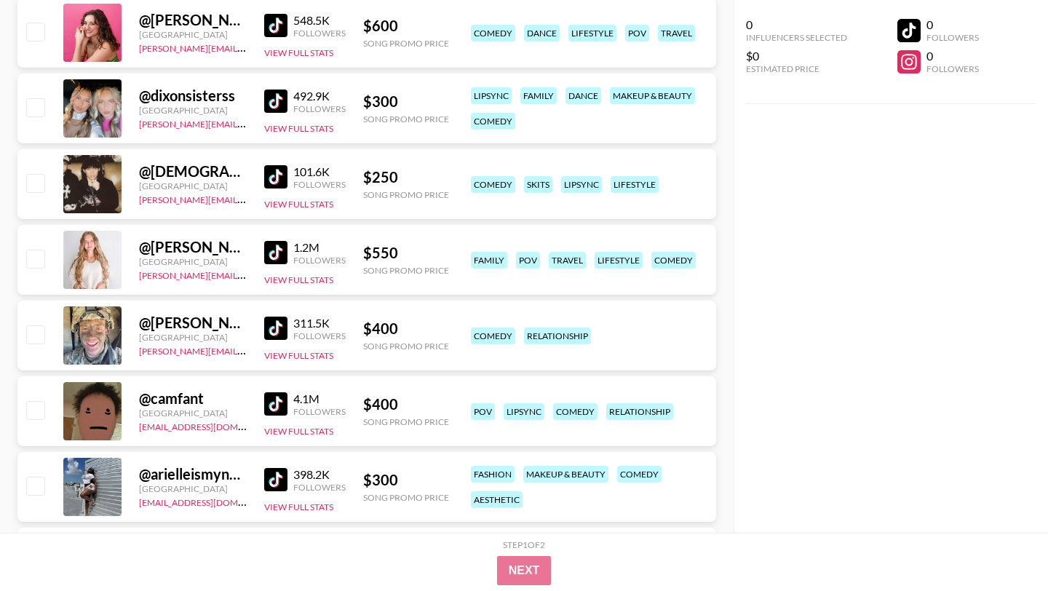
click at [281, 468] on img at bounding box center [275, 479] width 23 height 23
click at [297, 501] on button "View Full Stats" at bounding box center [298, 506] width 69 height 11
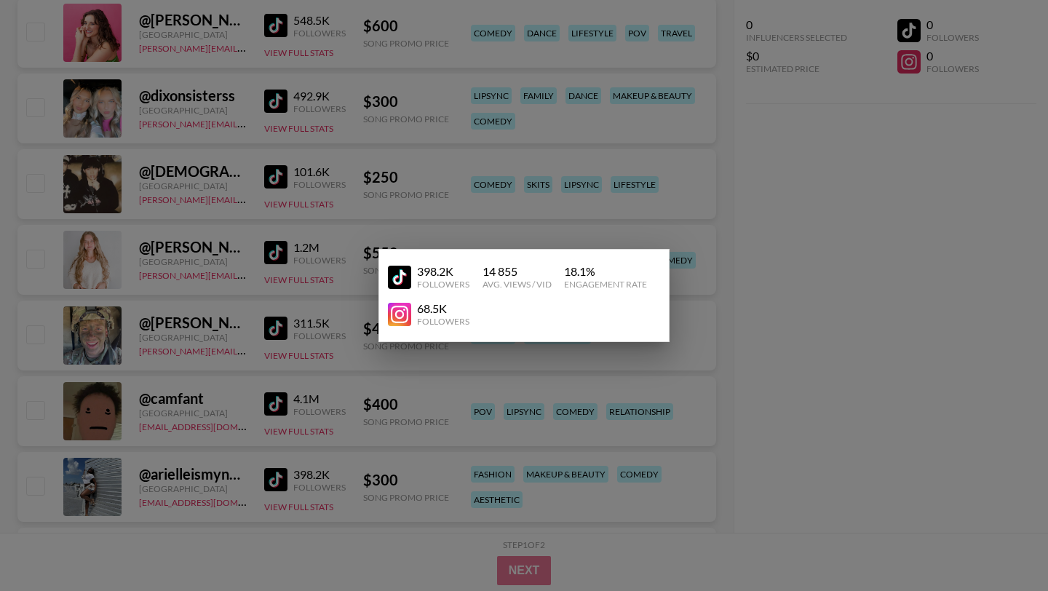
click at [399, 308] on img at bounding box center [399, 314] width 23 height 23
click at [363, 146] on div at bounding box center [524, 295] width 1048 height 591
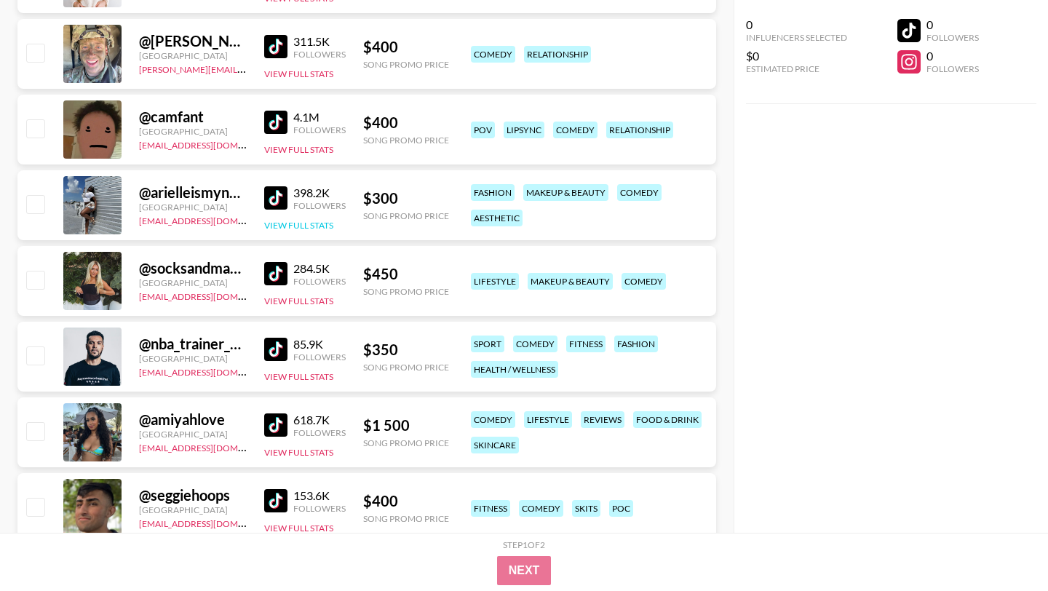
scroll to position [23418, 0]
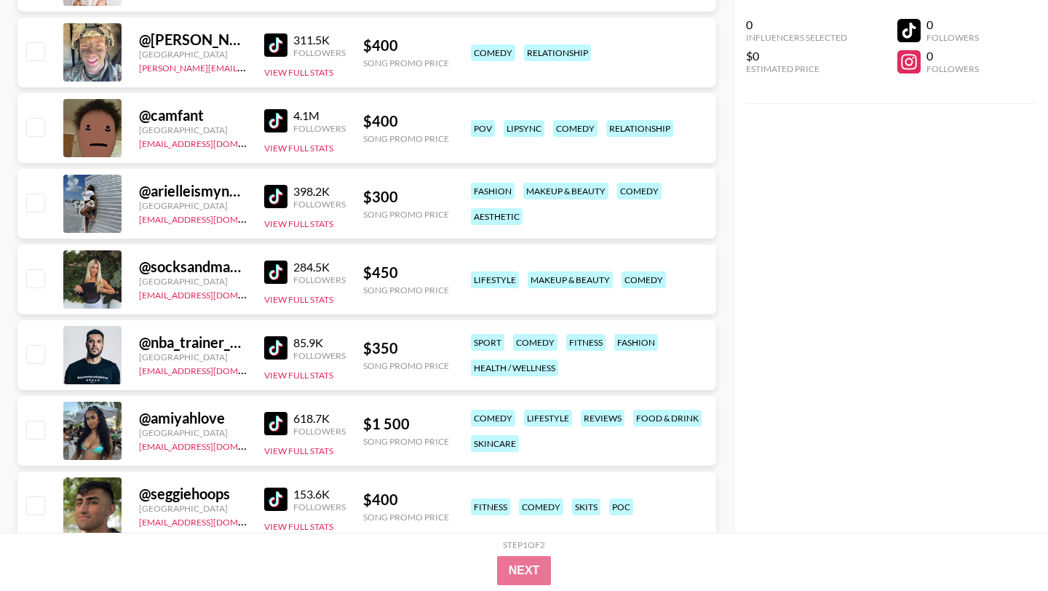
click at [275, 412] on img at bounding box center [275, 423] width 23 height 23
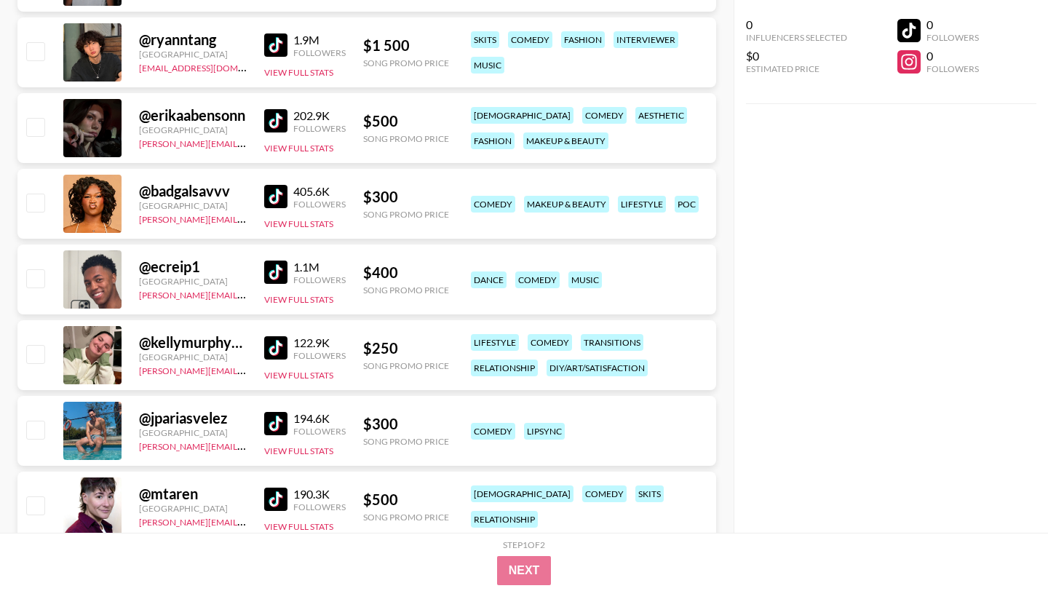
scroll to position [25084, 0]
click at [268, 184] on img at bounding box center [275, 195] width 23 height 23
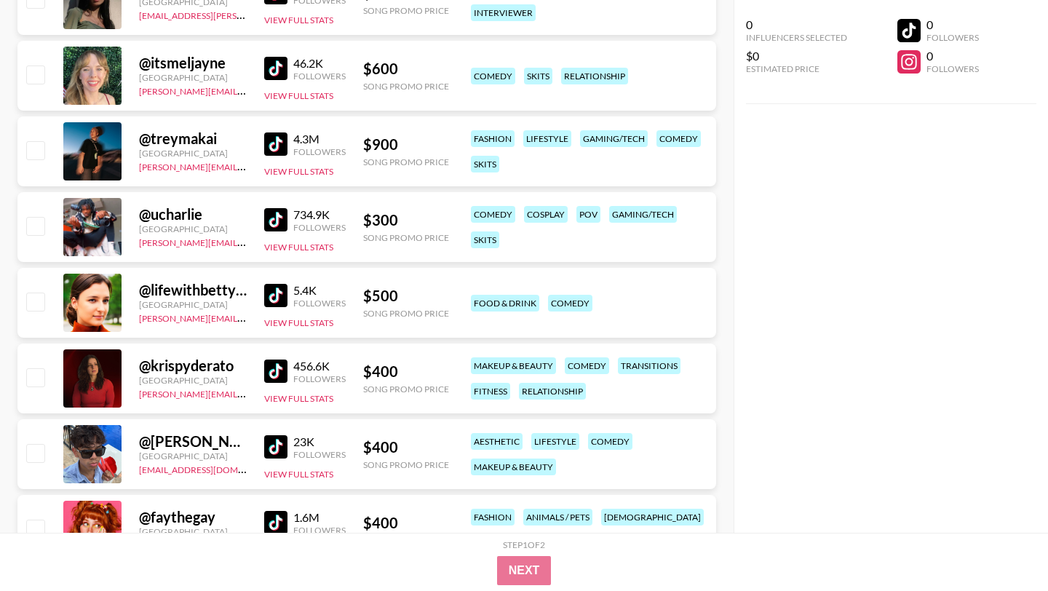
scroll to position [26659, 0]
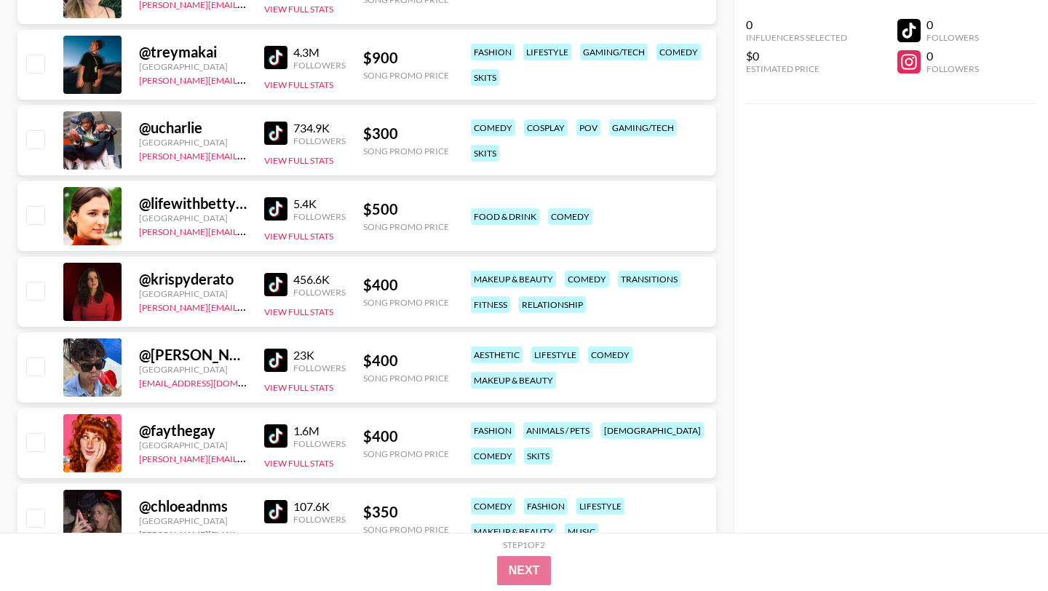
click at [276, 424] on img at bounding box center [275, 435] width 23 height 23
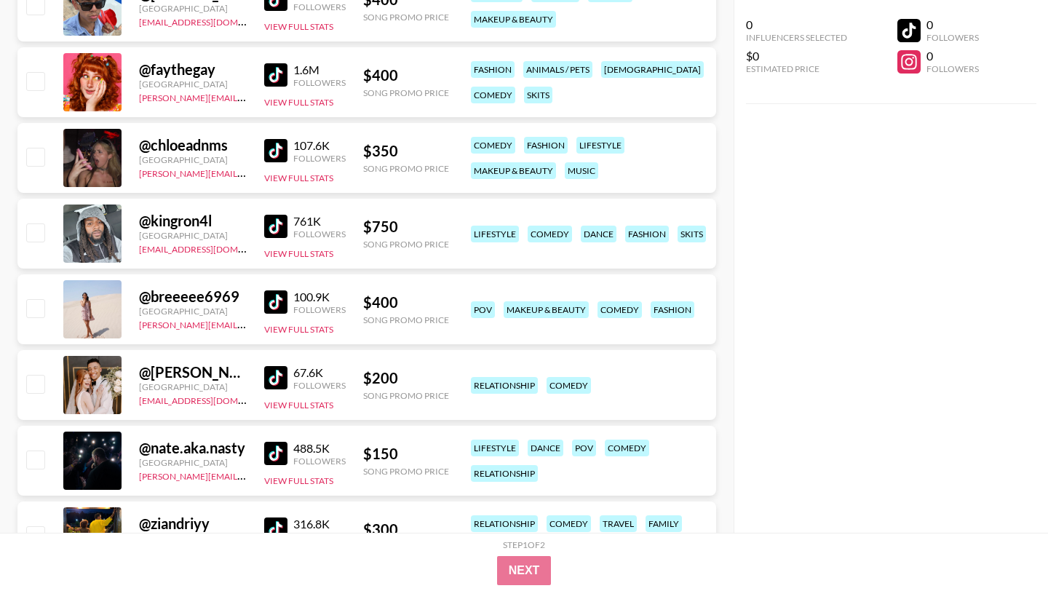
click at [276, 215] on img at bounding box center [275, 226] width 23 height 23
